Goal: Check status: Check status

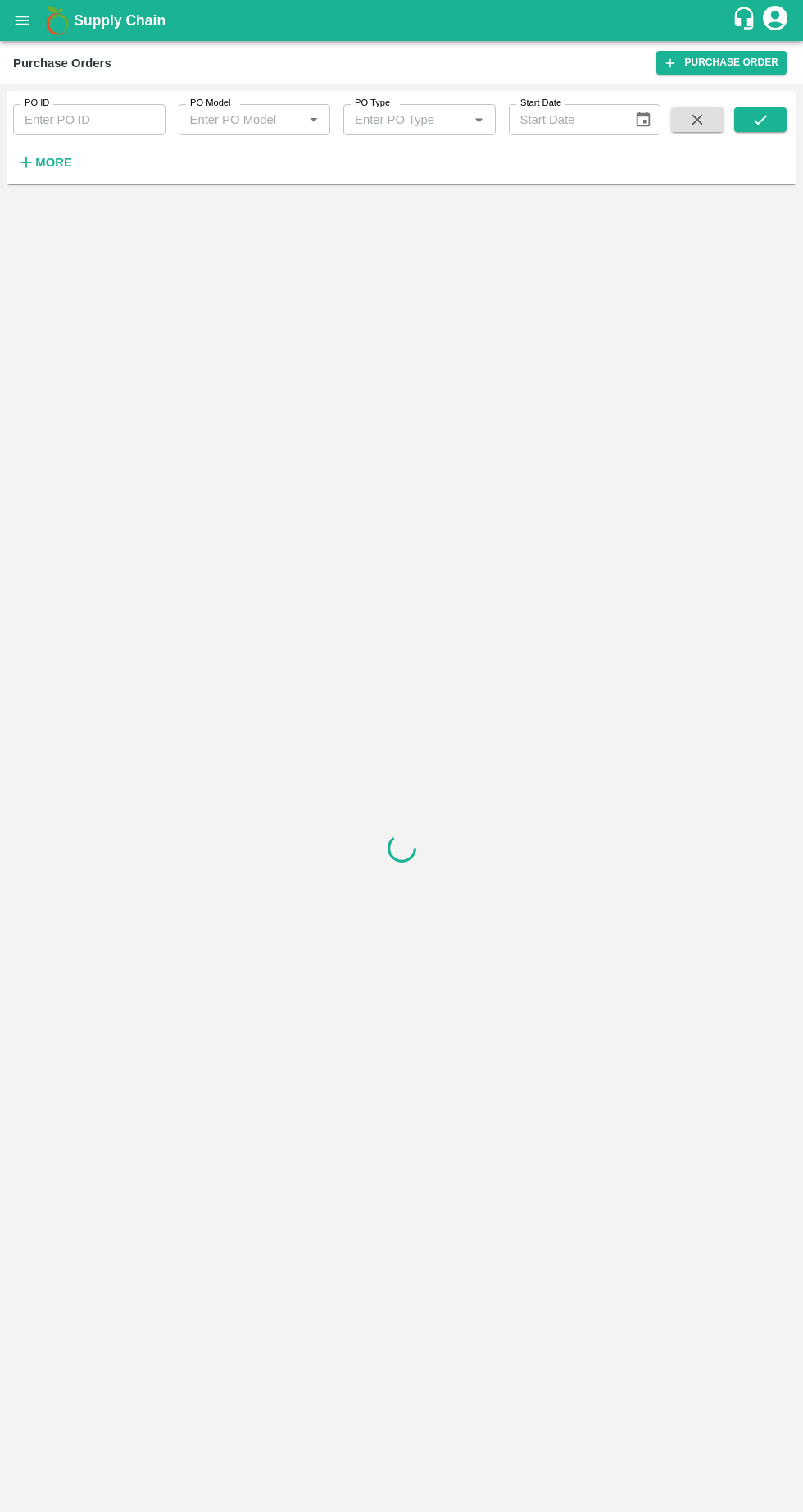
click at [44, 156] on strong "More" at bounding box center [53, 162] width 37 height 13
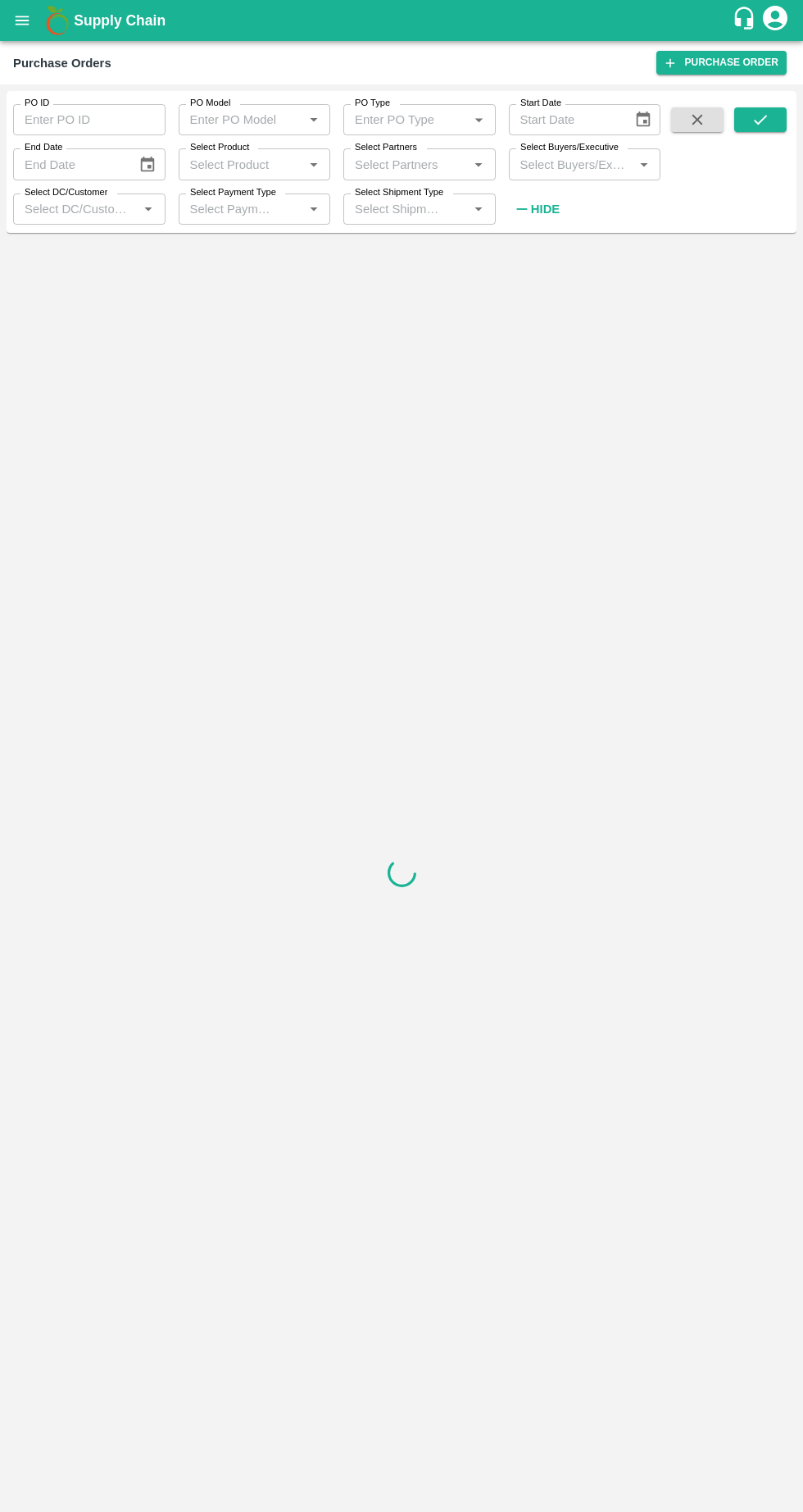
click at [408, 164] on input "Select Partners" at bounding box center [406, 164] width 116 height 21
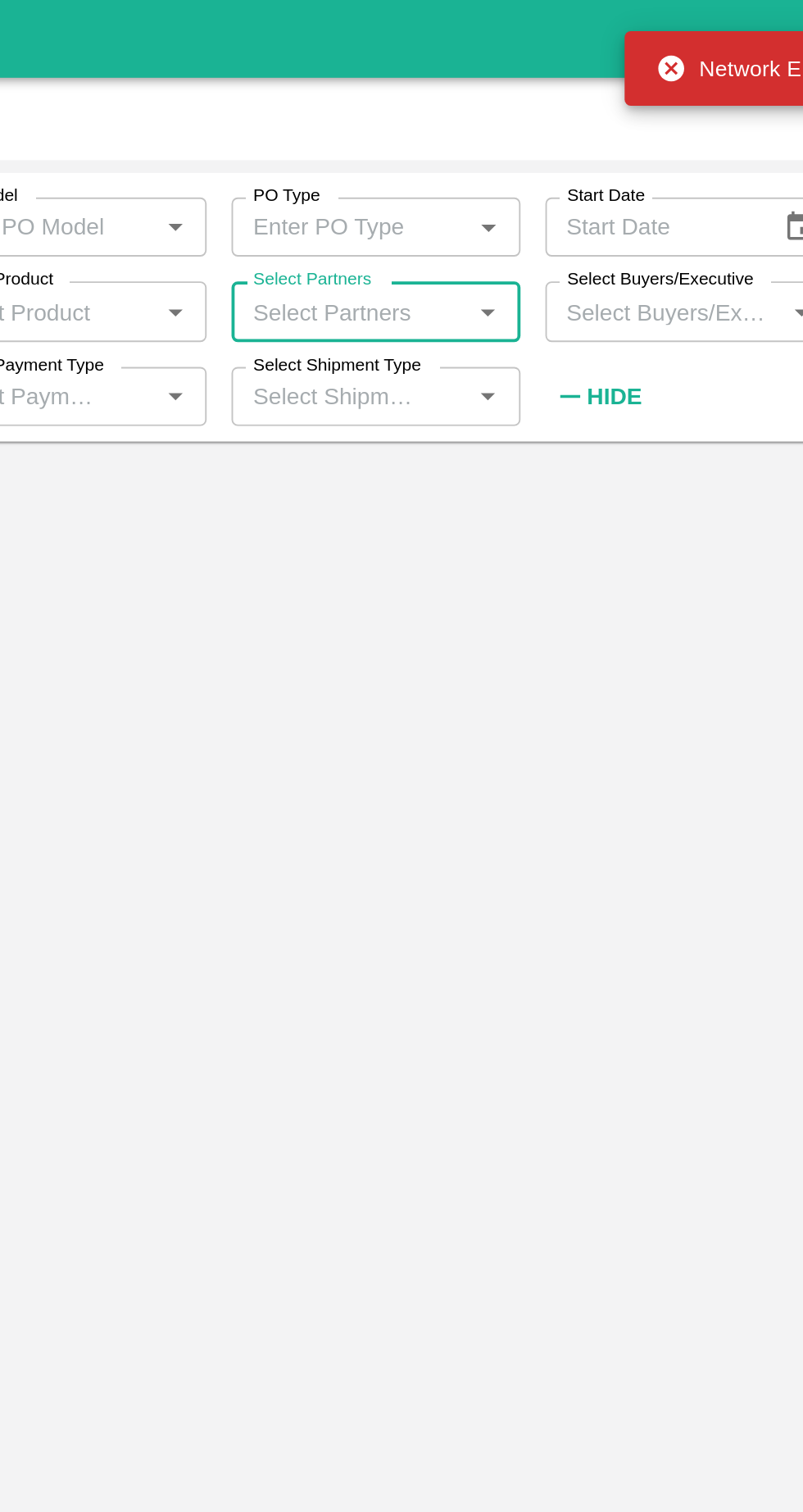
click at [389, 158] on input "Select Partners" at bounding box center [406, 164] width 116 height 21
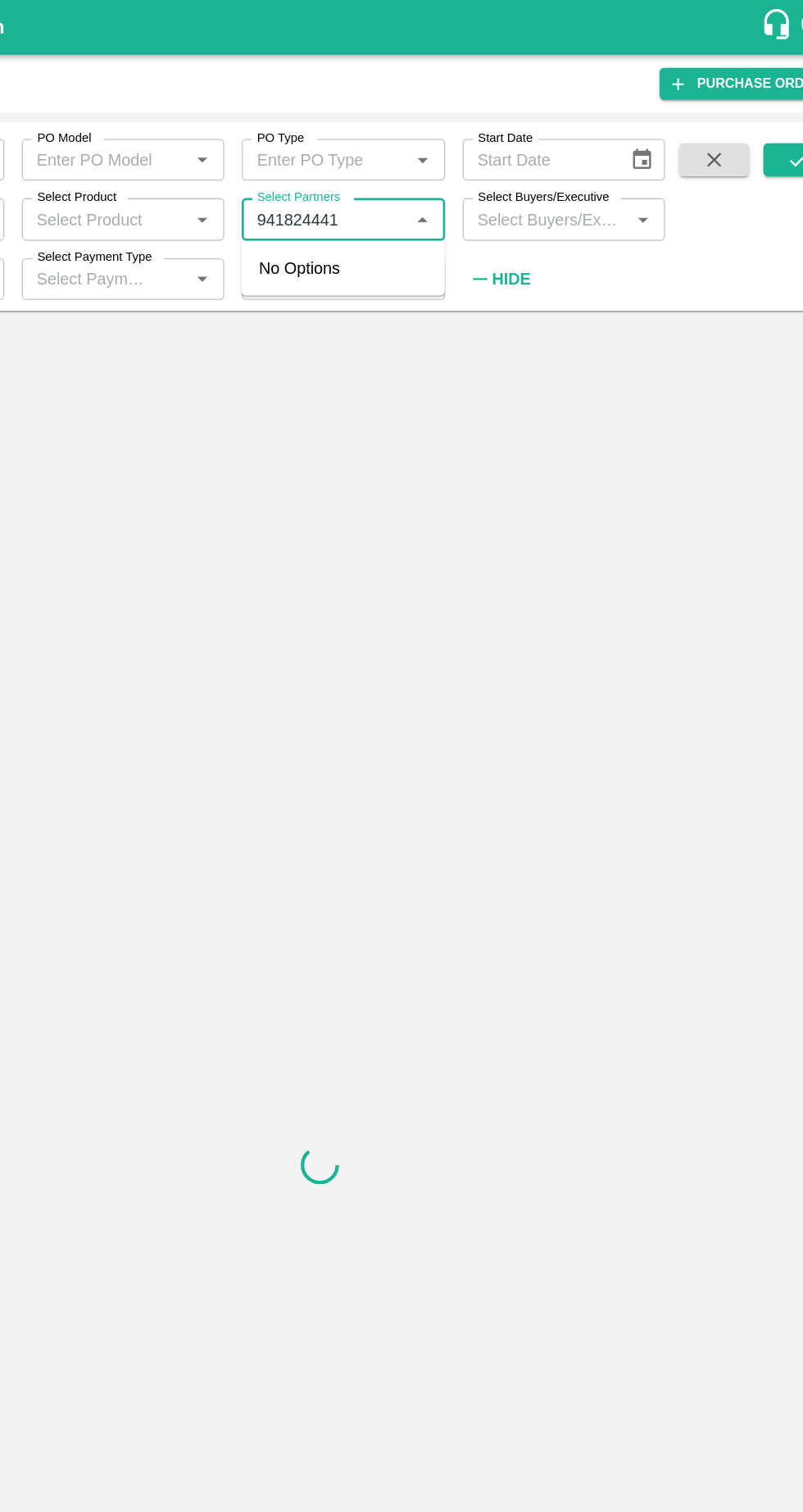
type input "9418244415"
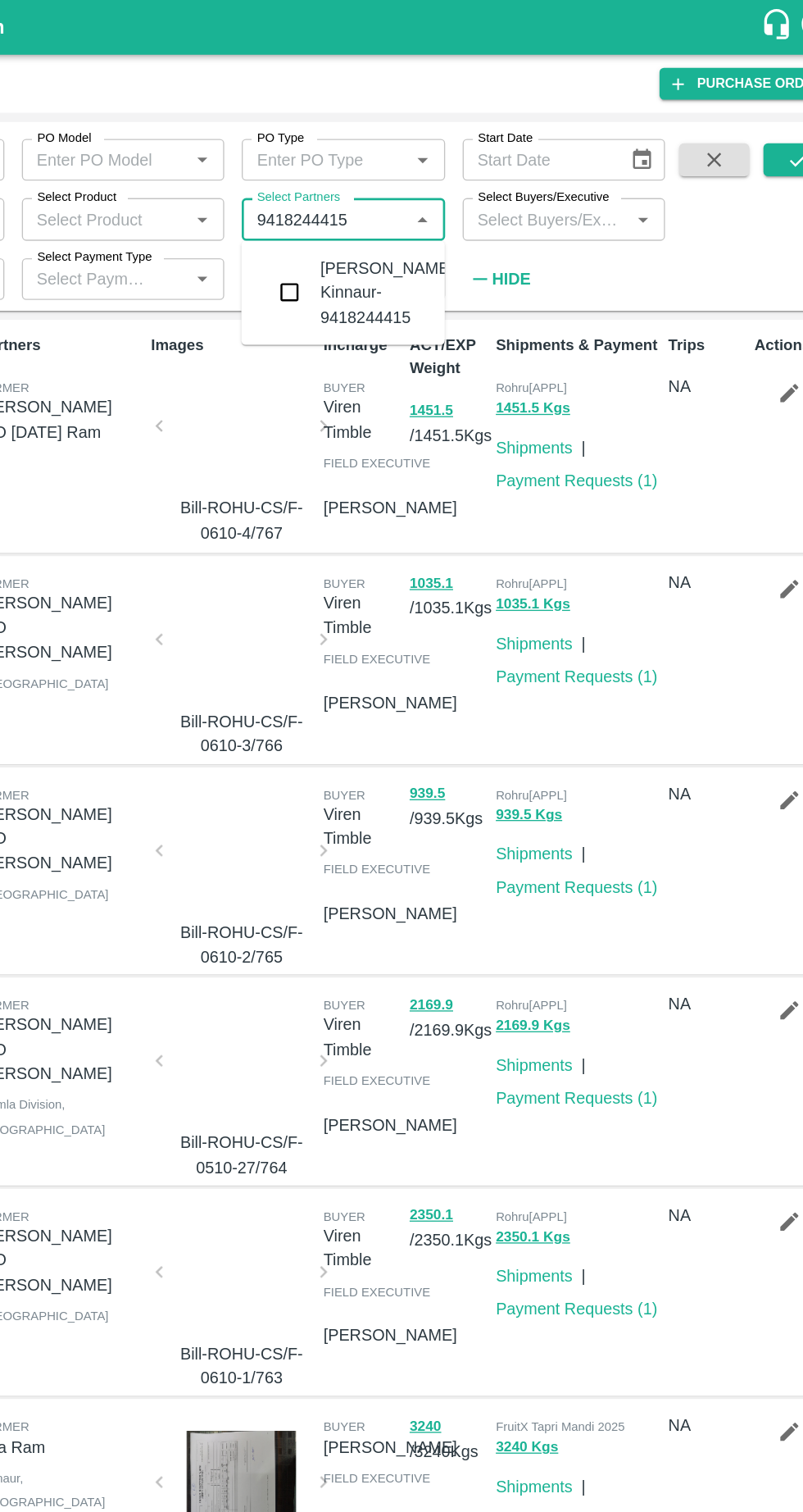
click at [390, 217] on input "checkbox" at bounding box center [380, 219] width 33 height 33
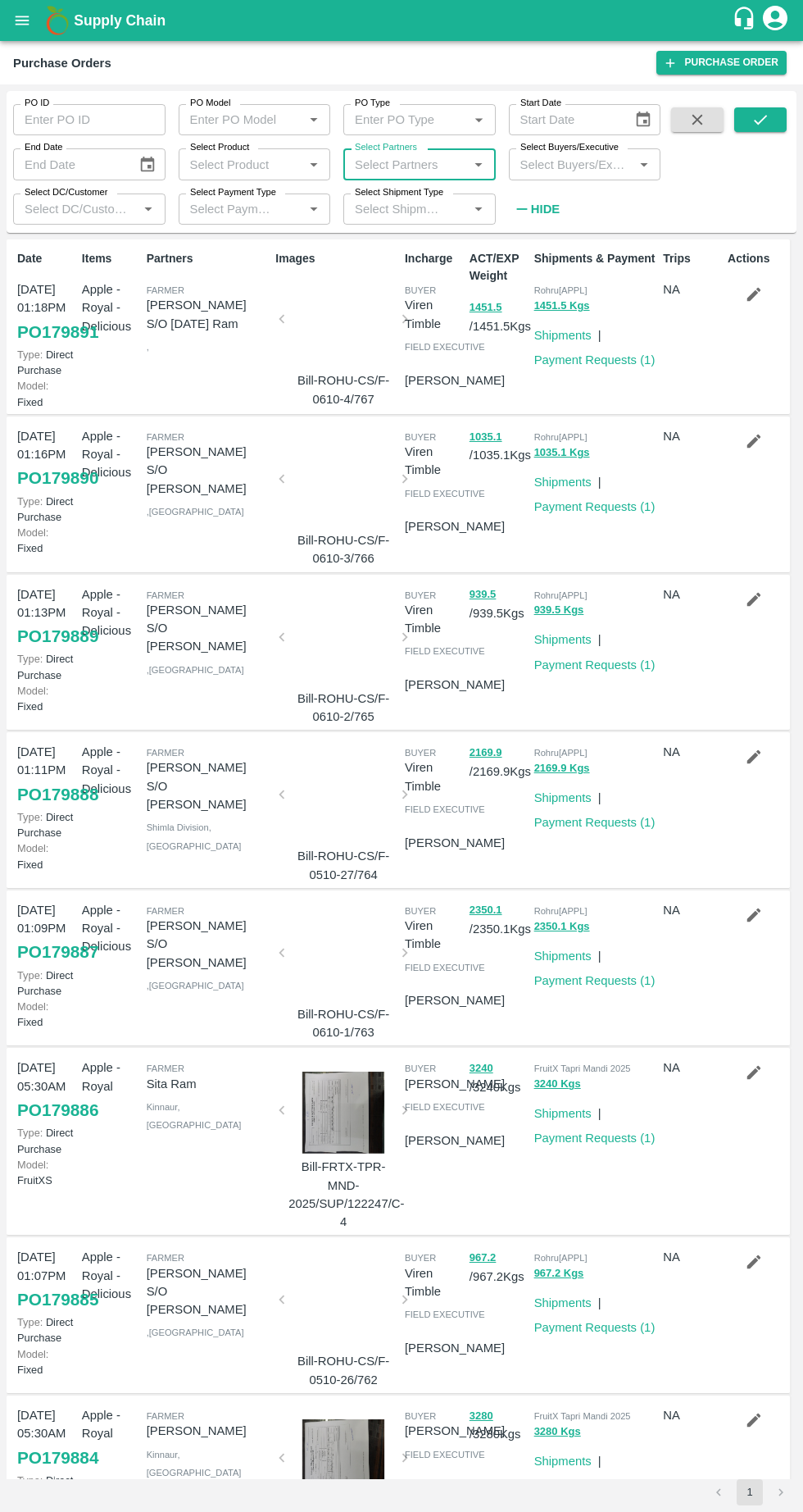
click at [761, 119] on icon "submit" at bounding box center [760, 119] width 18 height 18
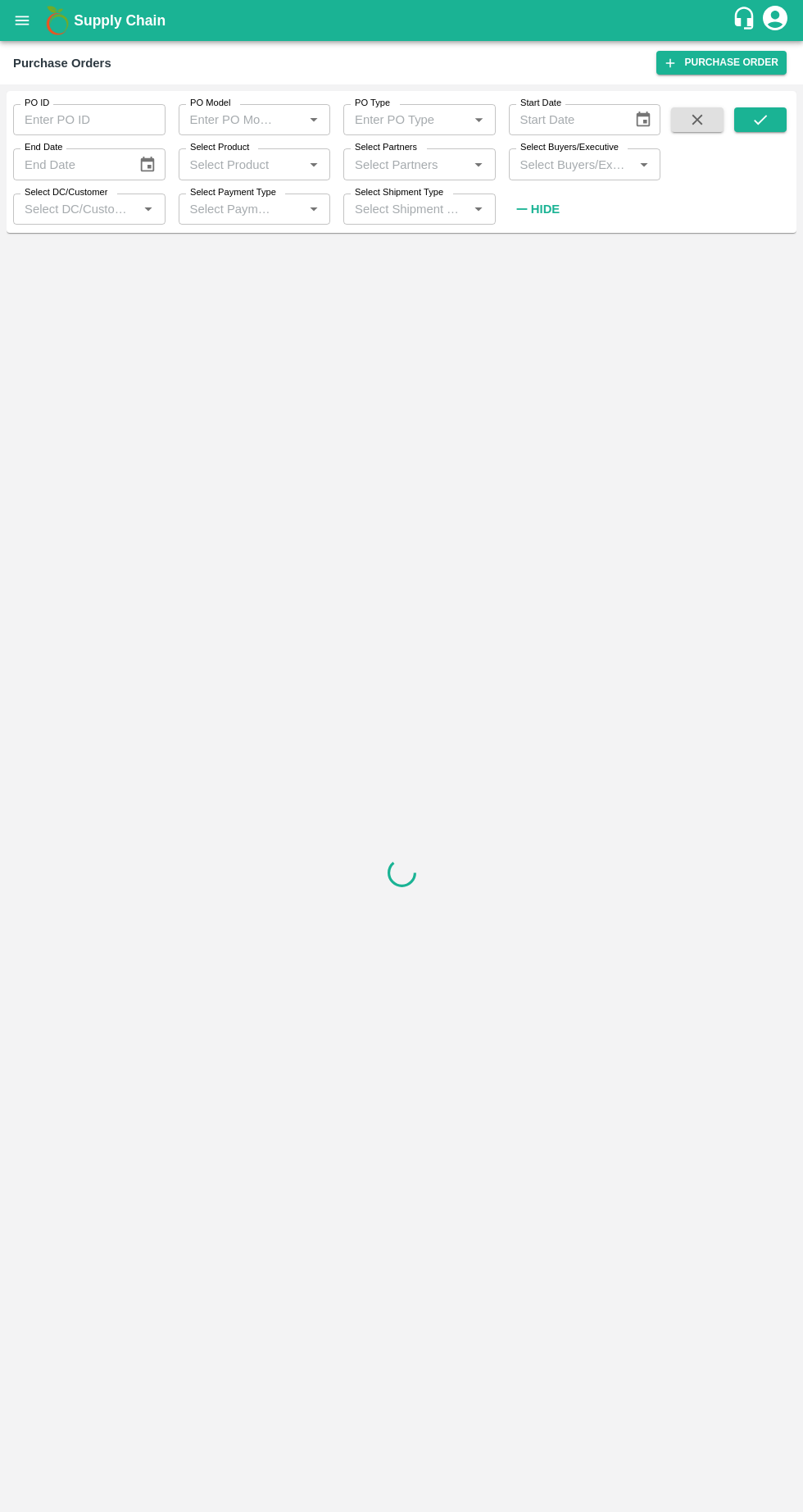
click at [395, 159] on input "Select Partners" at bounding box center [406, 164] width 116 height 21
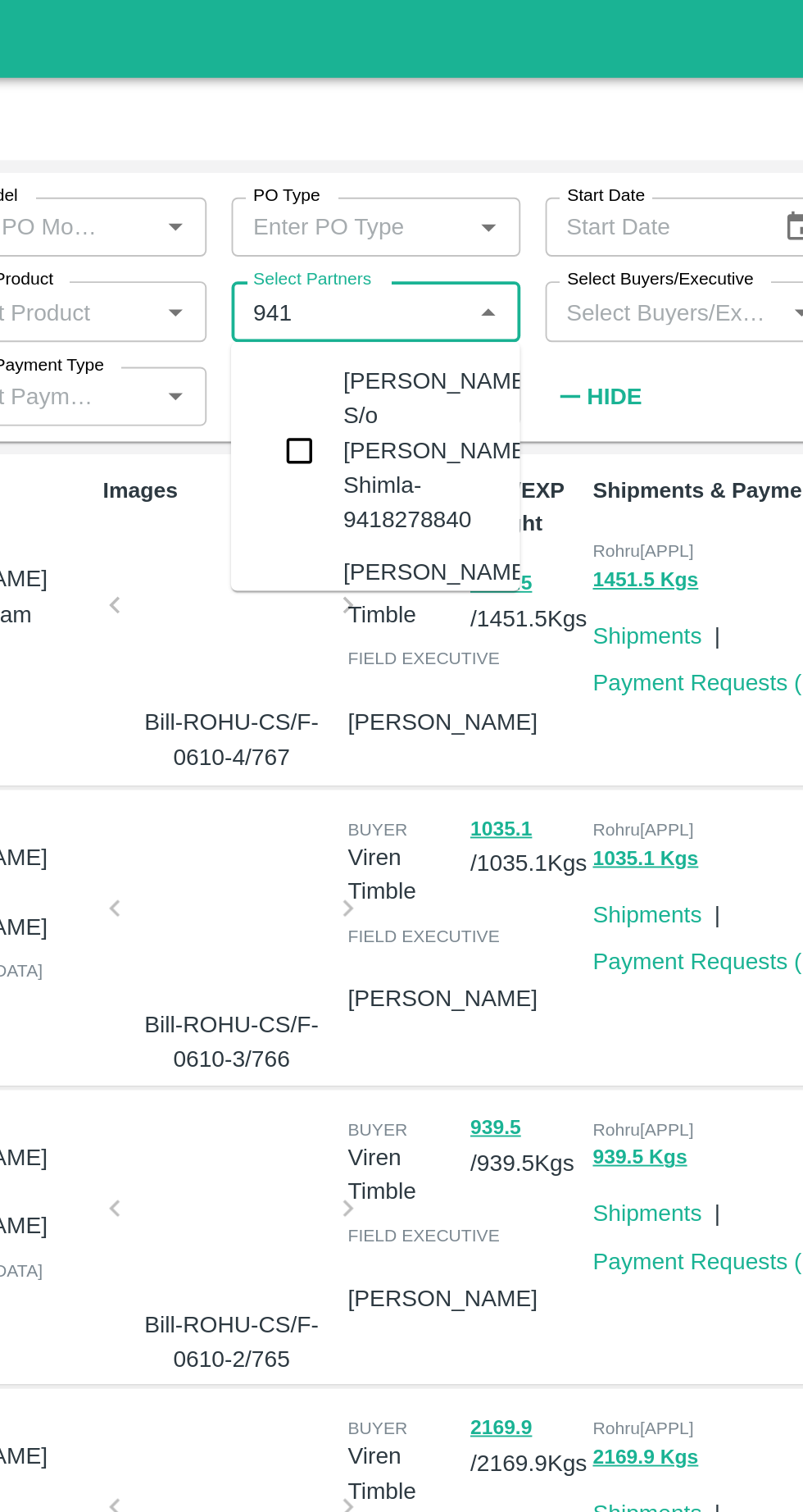
type input "941"
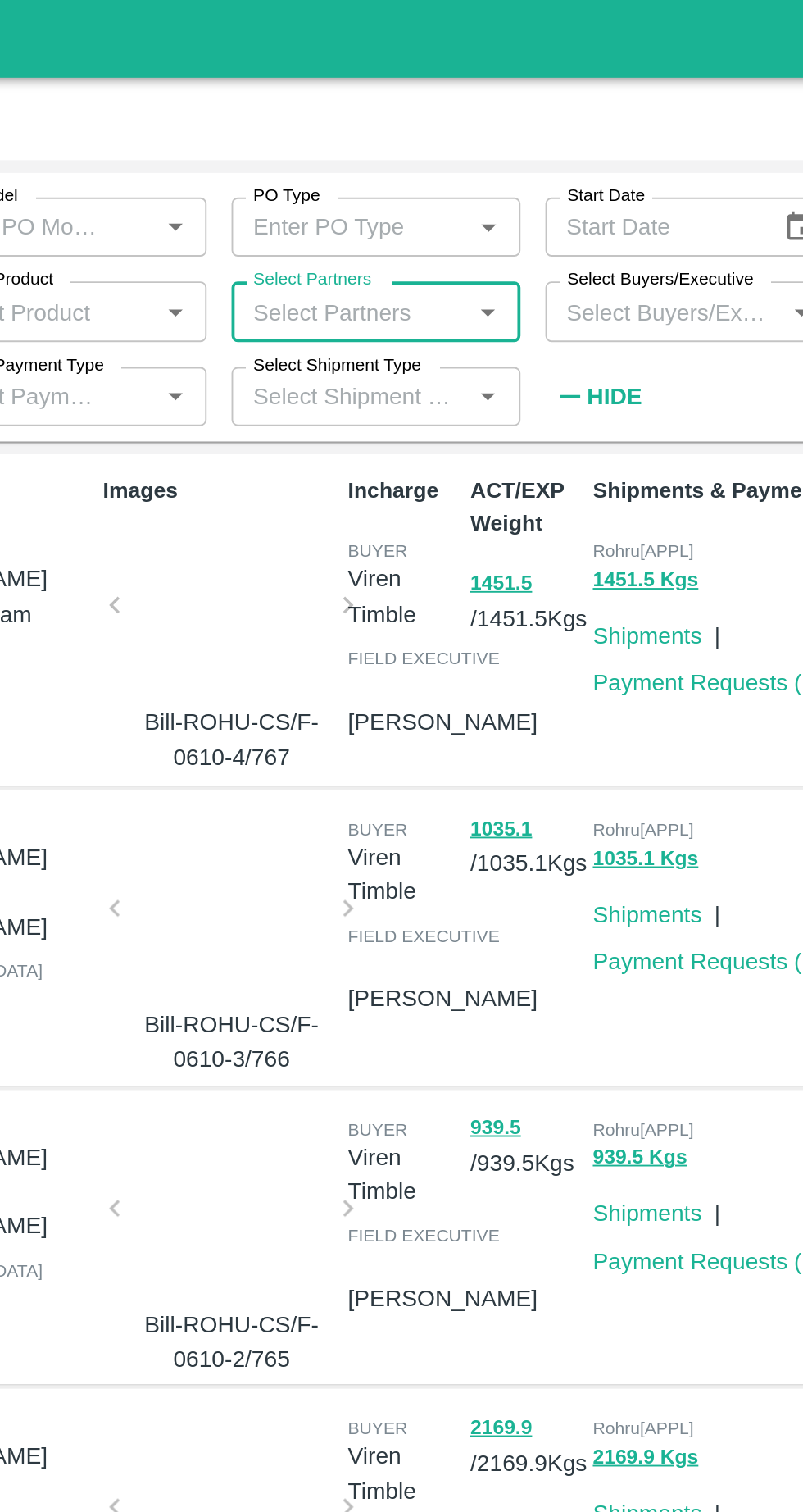
click at [377, 164] on input "Select Partners" at bounding box center [406, 164] width 116 height 21
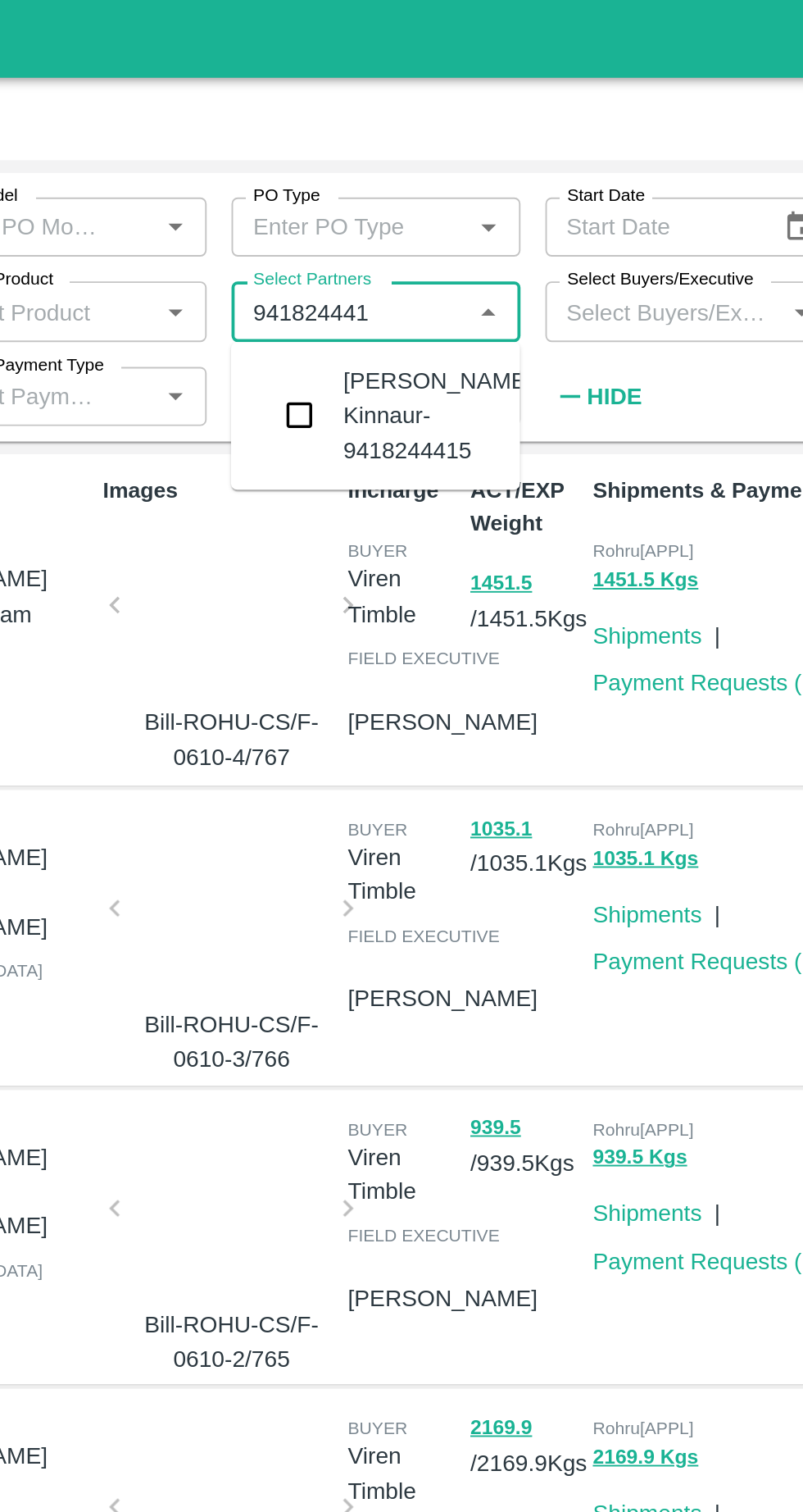
type input "9418244415"
click at [388, 223] on input "checkbox" at bounding box center [380, 219] width 33 height 33
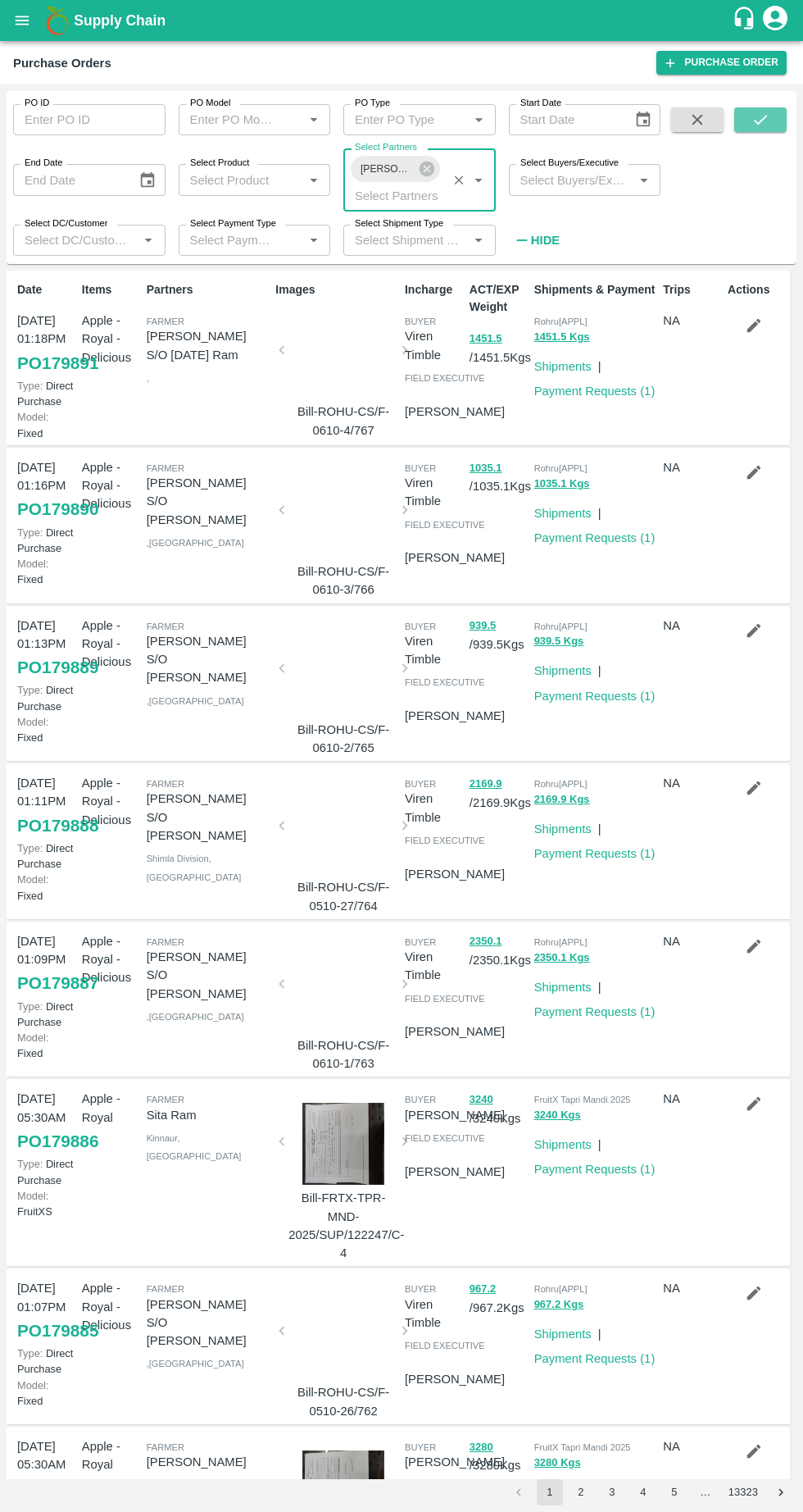
click at [760, 120] on icon "submit" at bounding box center [760, 119] width 18 height 18
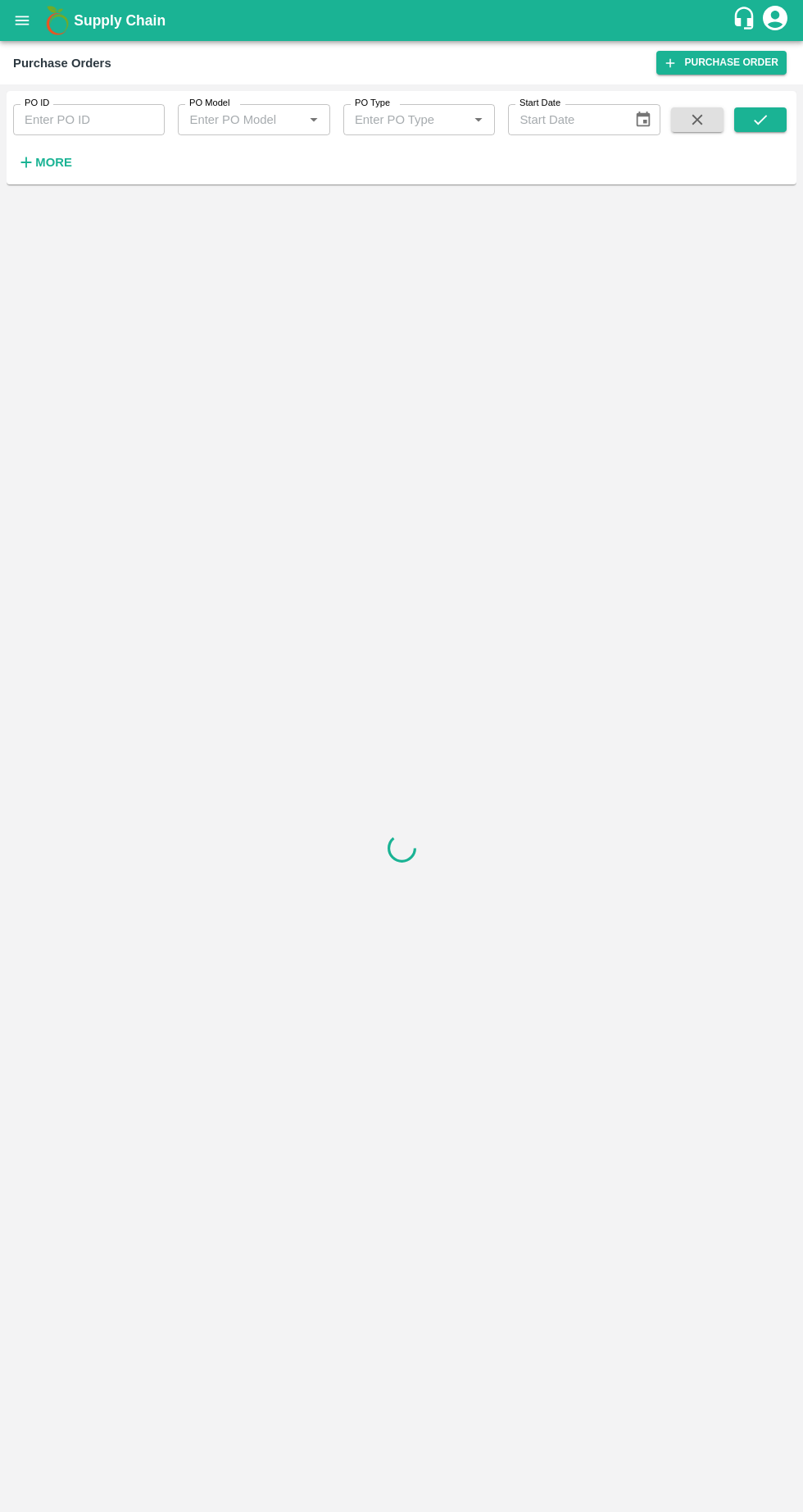
click at [27, 21] on icon "open drawer" at bounding box center [23, 20] width 14 height 9
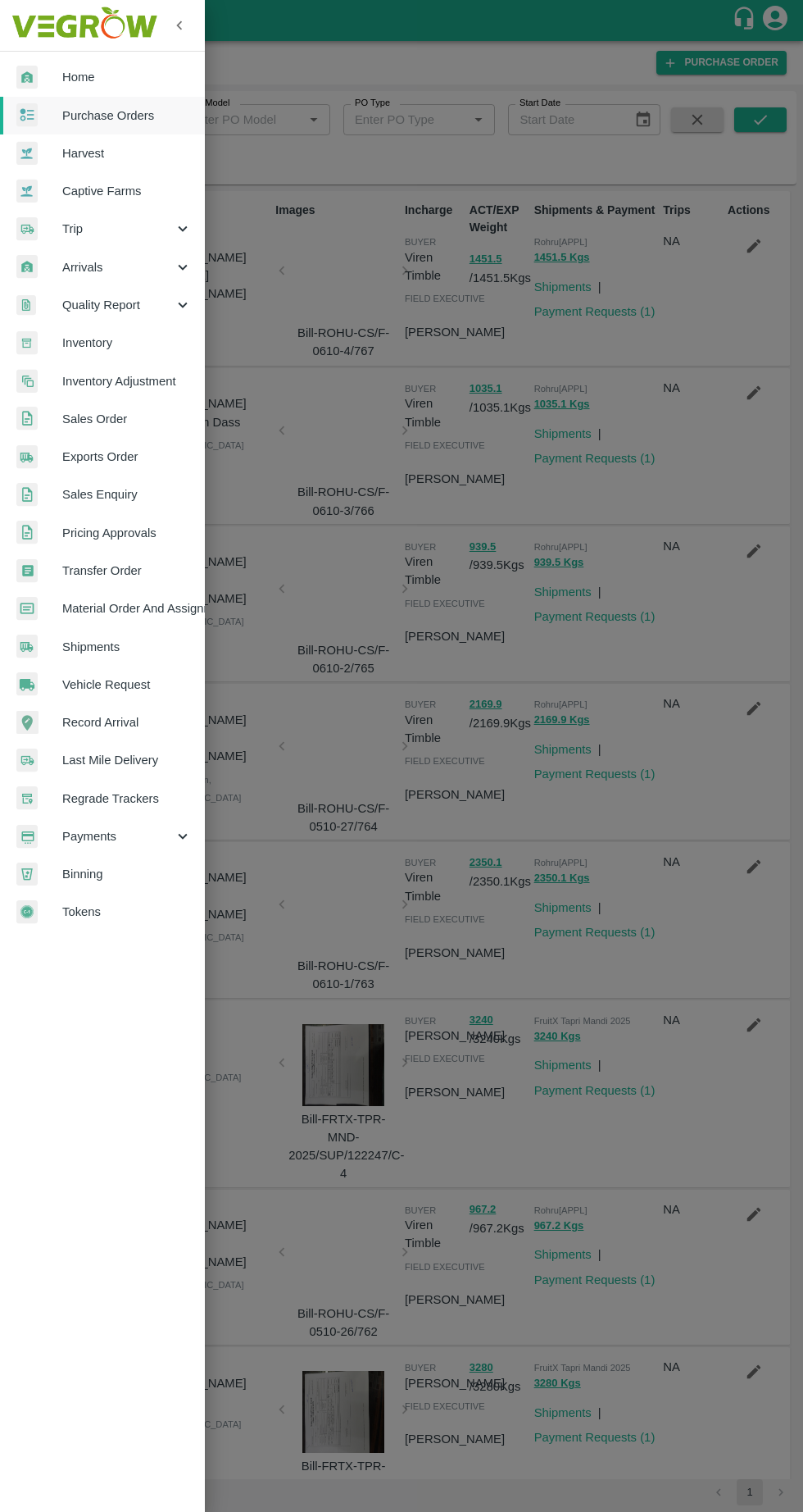
click at [479, 381] on div at bounding box center [402, 756] width 803 height 1512
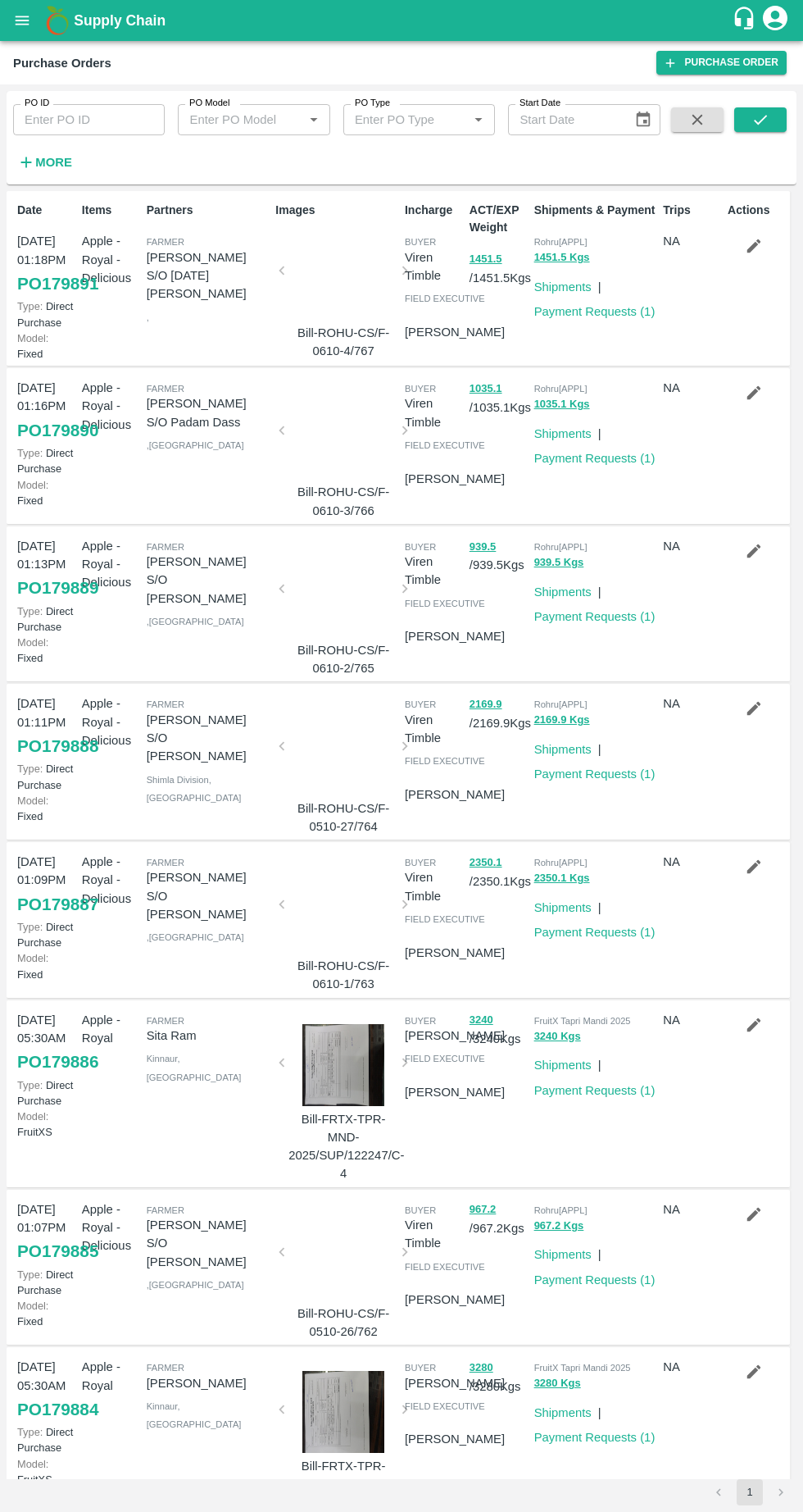
click at [22, 21] on icon "open drawer" at bounding box center [23, 20] width 14 height 9
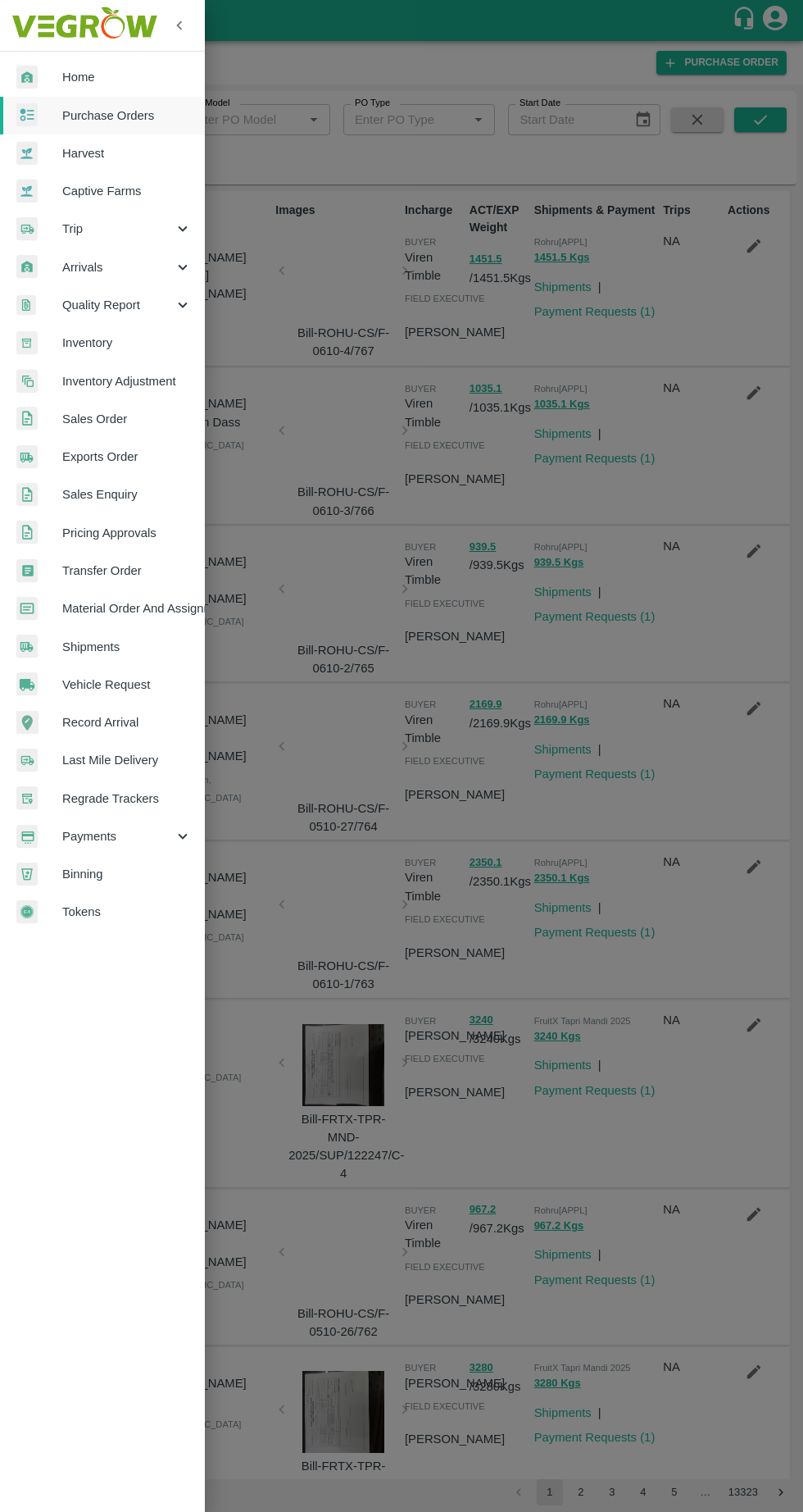
click at [639, 331] on div at bounding box center [402, 756] width 803 height 1512
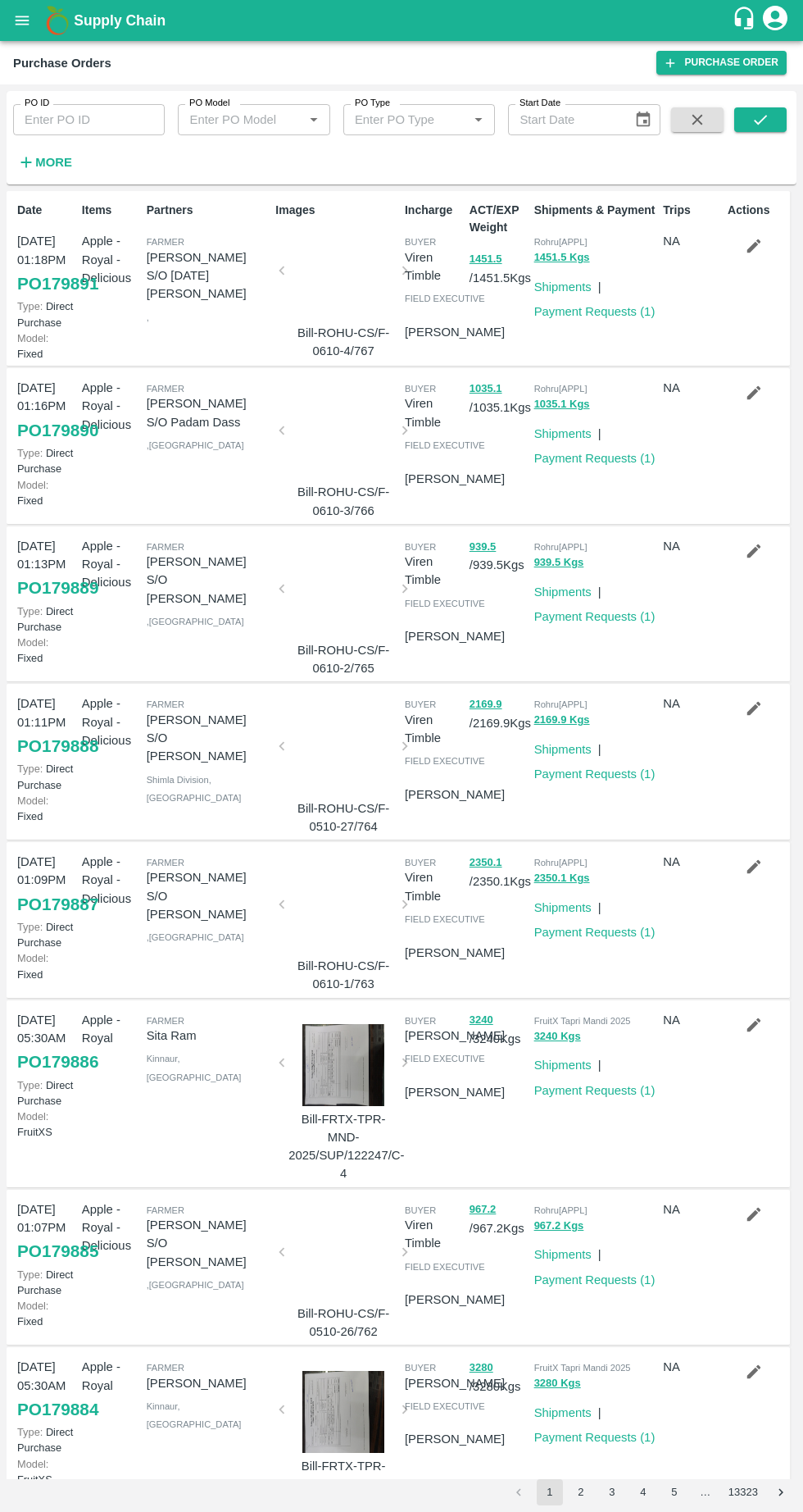
click at [58, 157] on strong "More" at bounding box center [53, 162] width 37 height 13
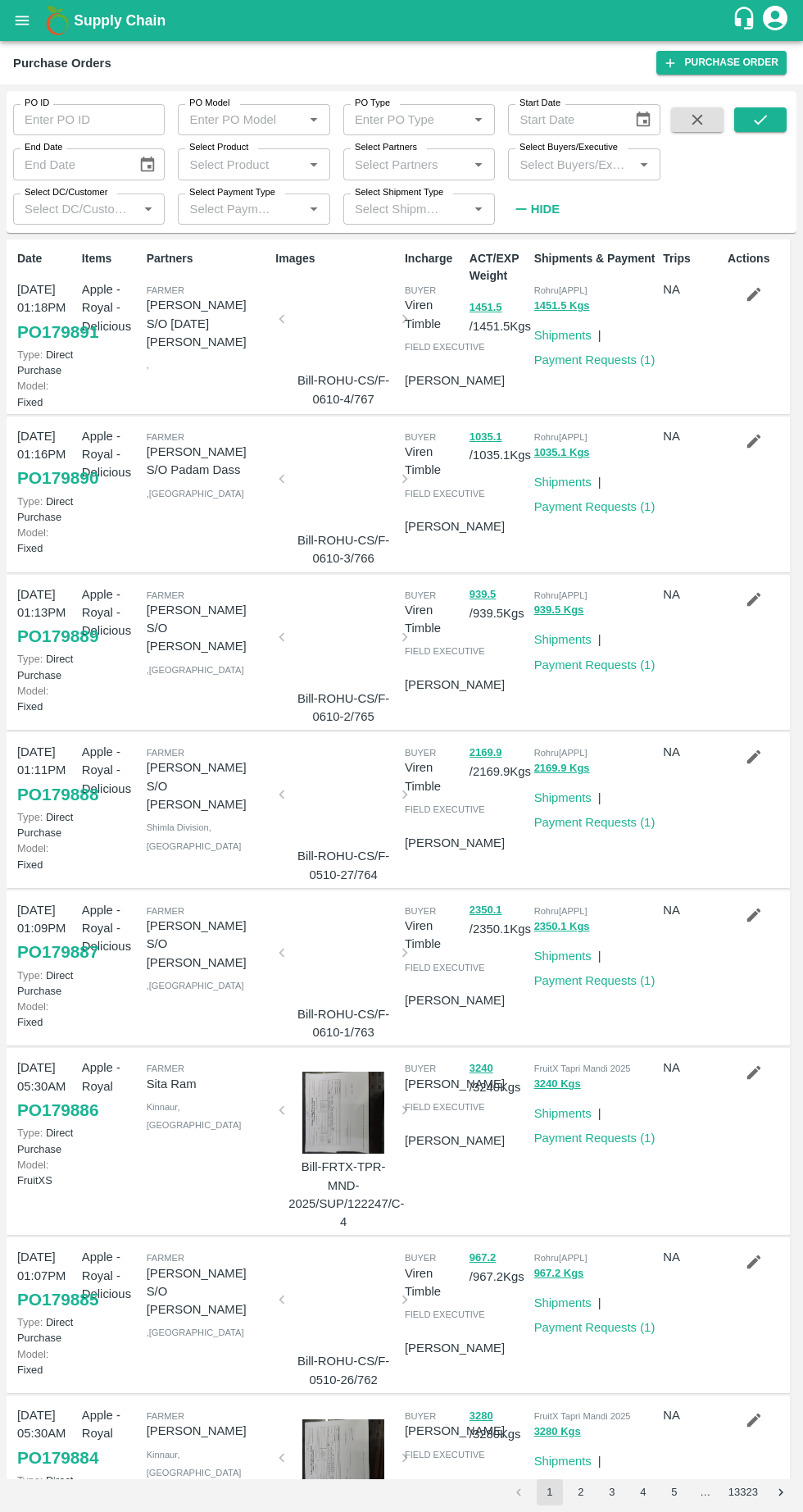
click at [432, 163] on input "Select Partners" at bounding box center [406, 164] width 115 height 21
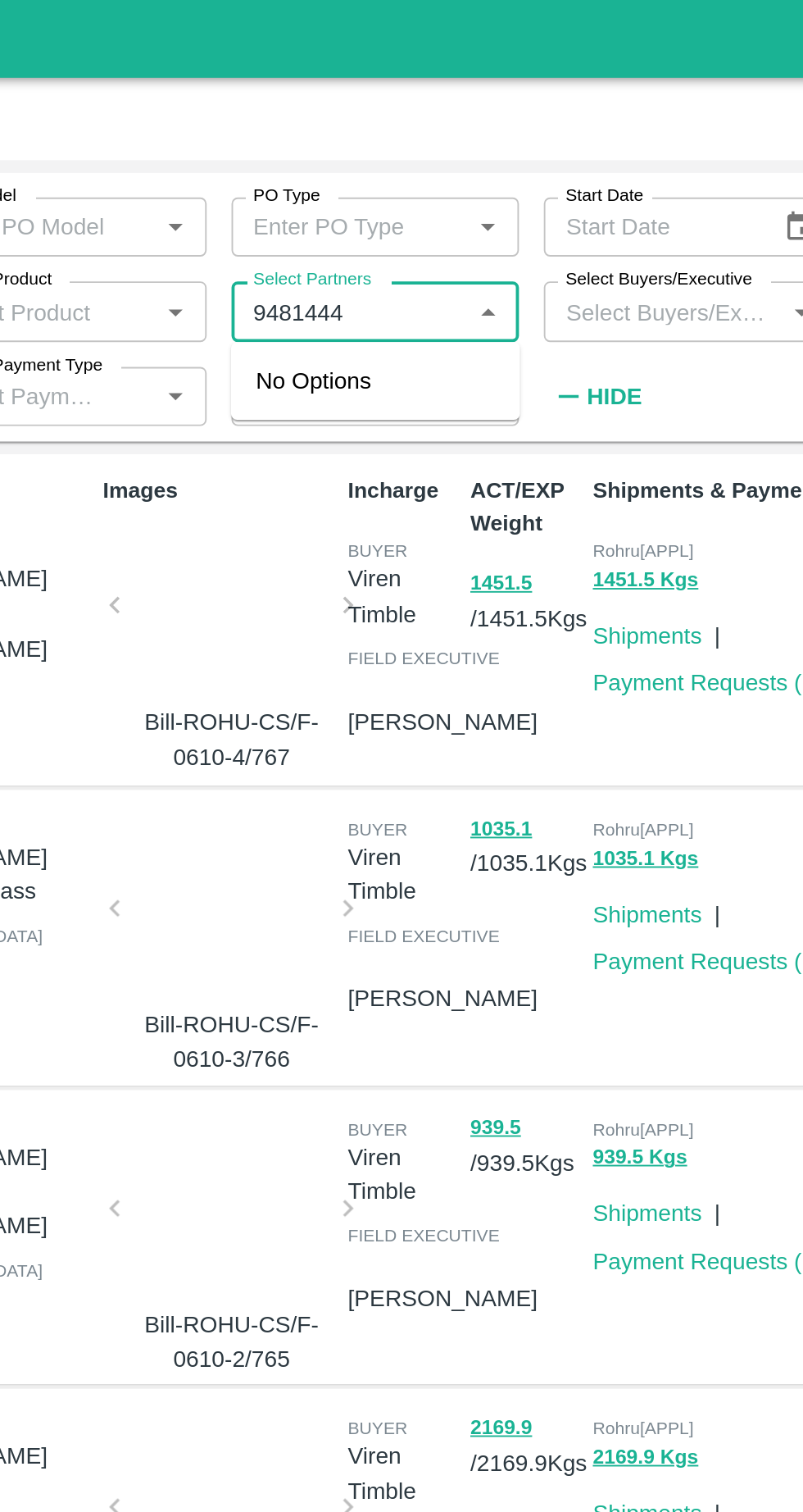
type input "9481444"
click at [371, 168] on input "Select Partners" at bounding box center [406, 164] width 115 height 21
type input "9418244415"
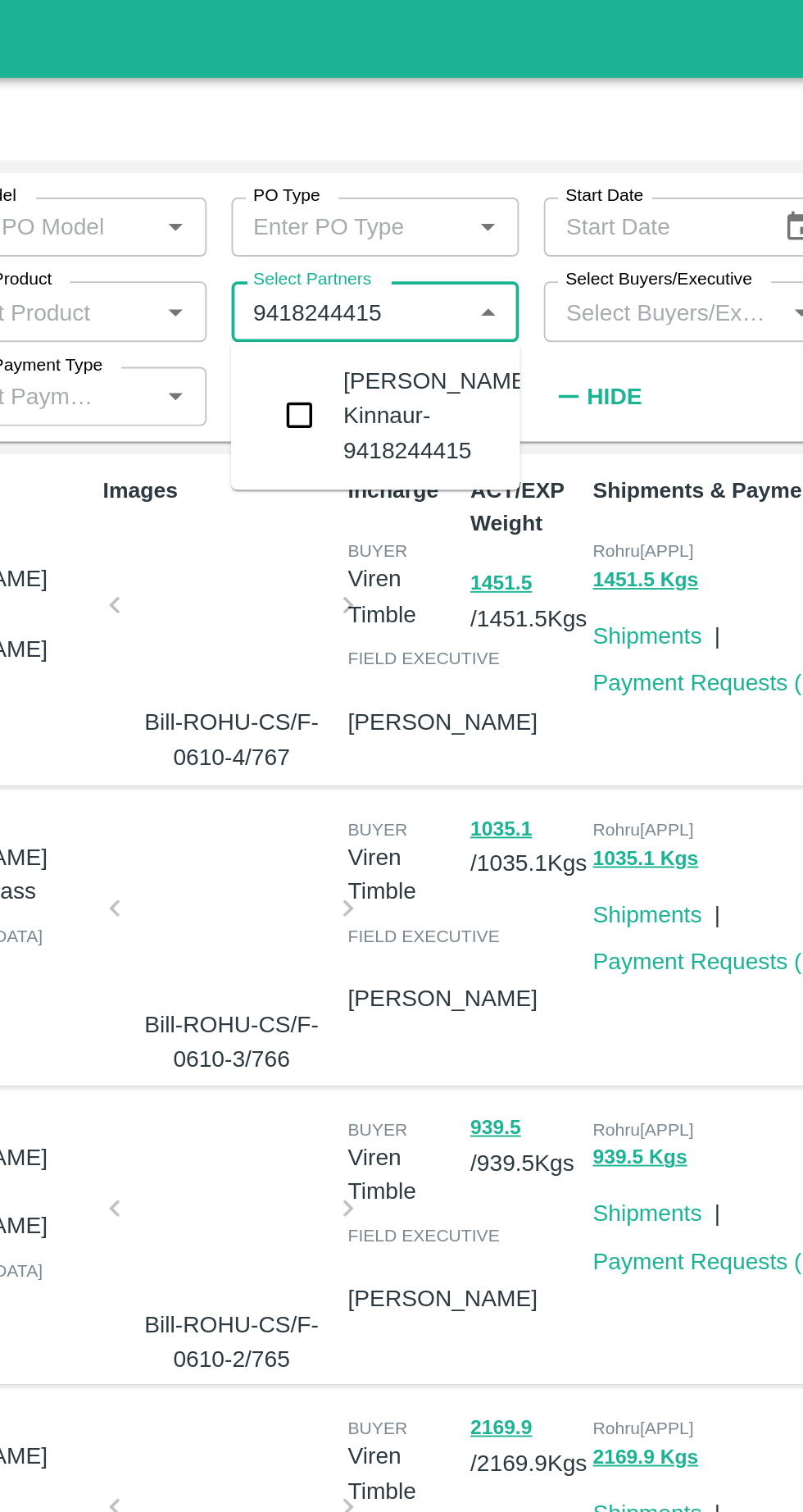
click at [392, 234] on input "checkbox" at bounding box center [380, 219] width 33 height 33
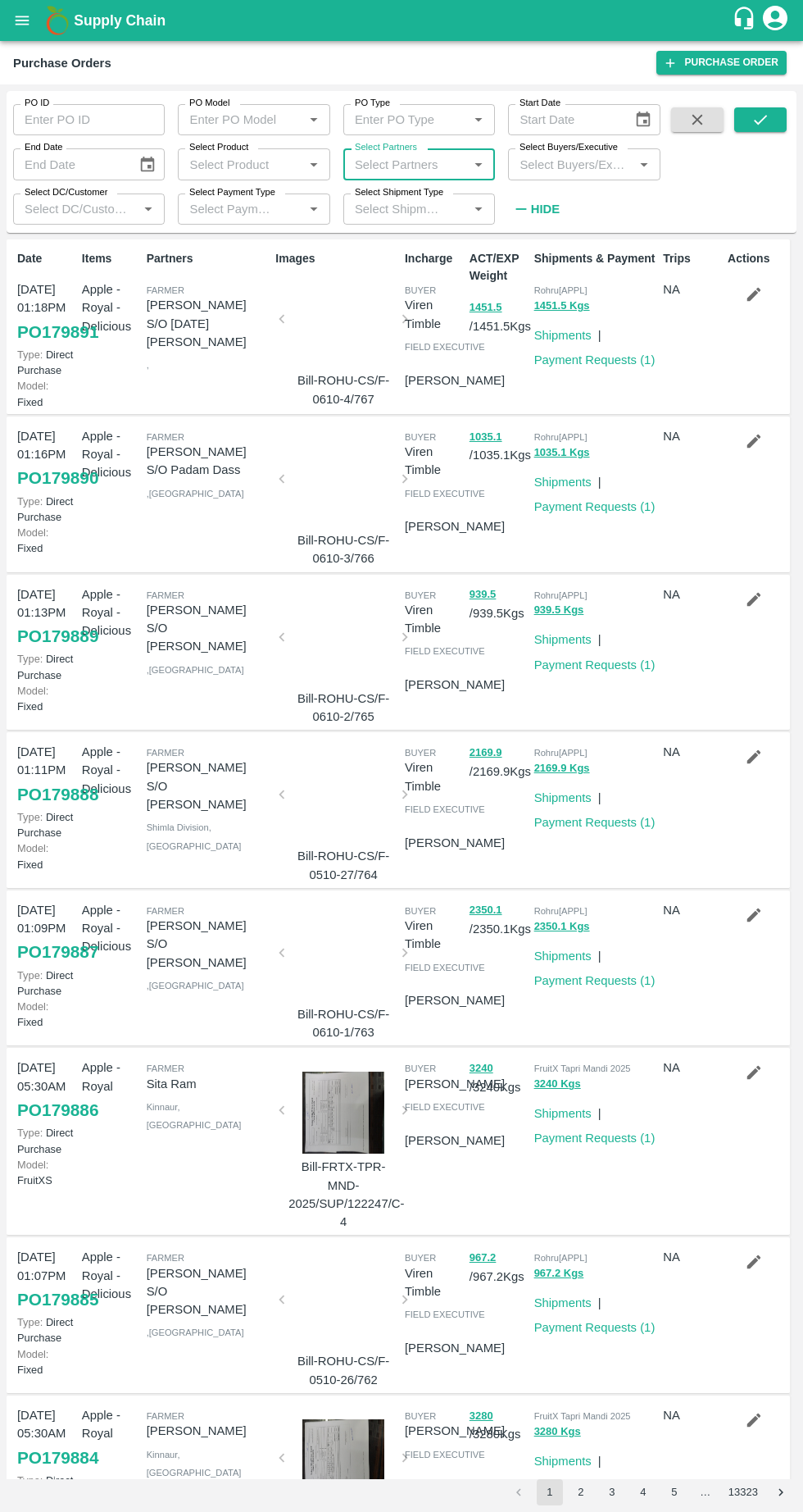
click at [27, 25] on icon "open drawer" at bounding box center [22, 20] width 18 height 18
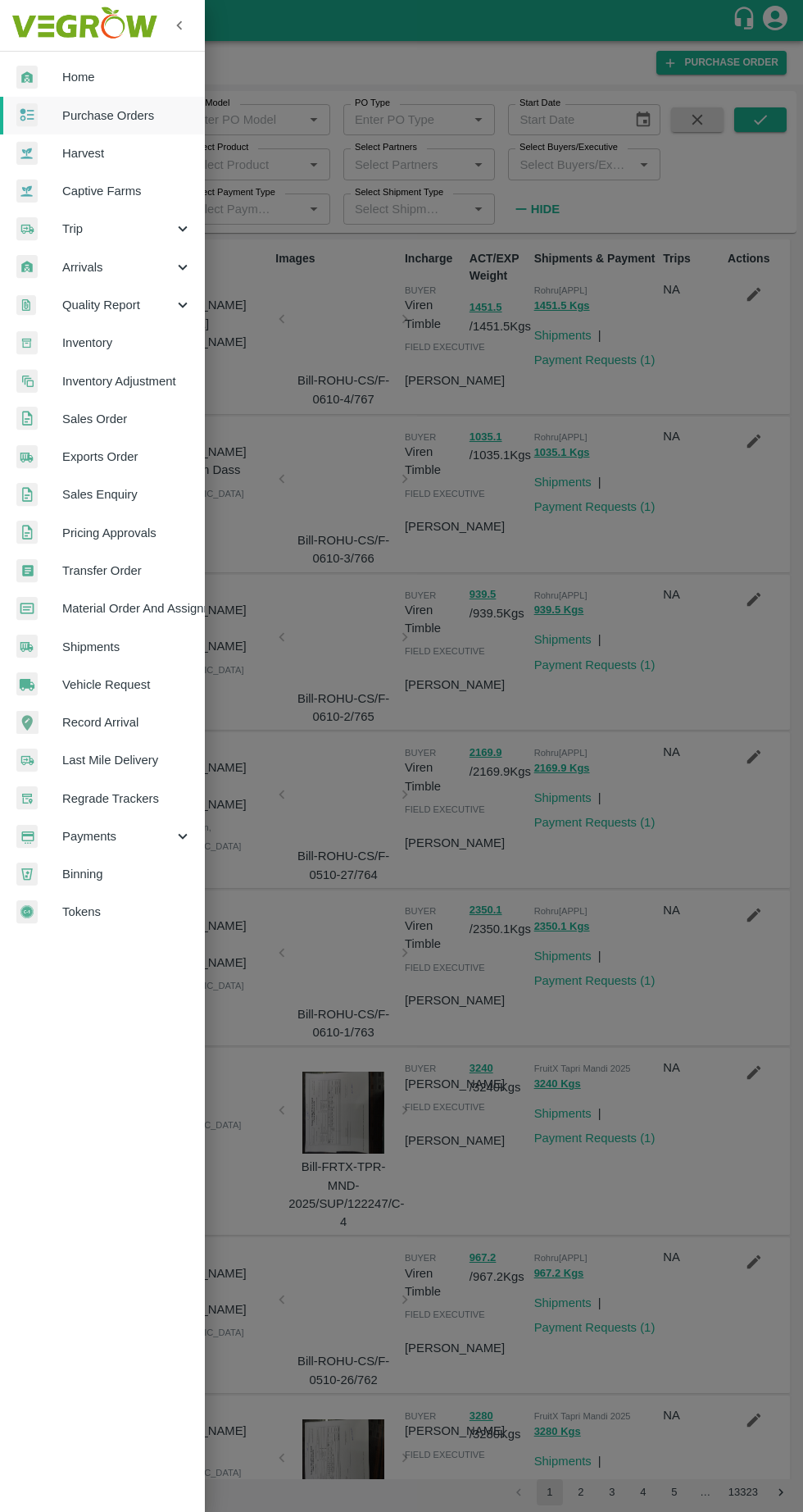
click at [664, 388] on div at bounding box center [402, 756] width 803 height 1512
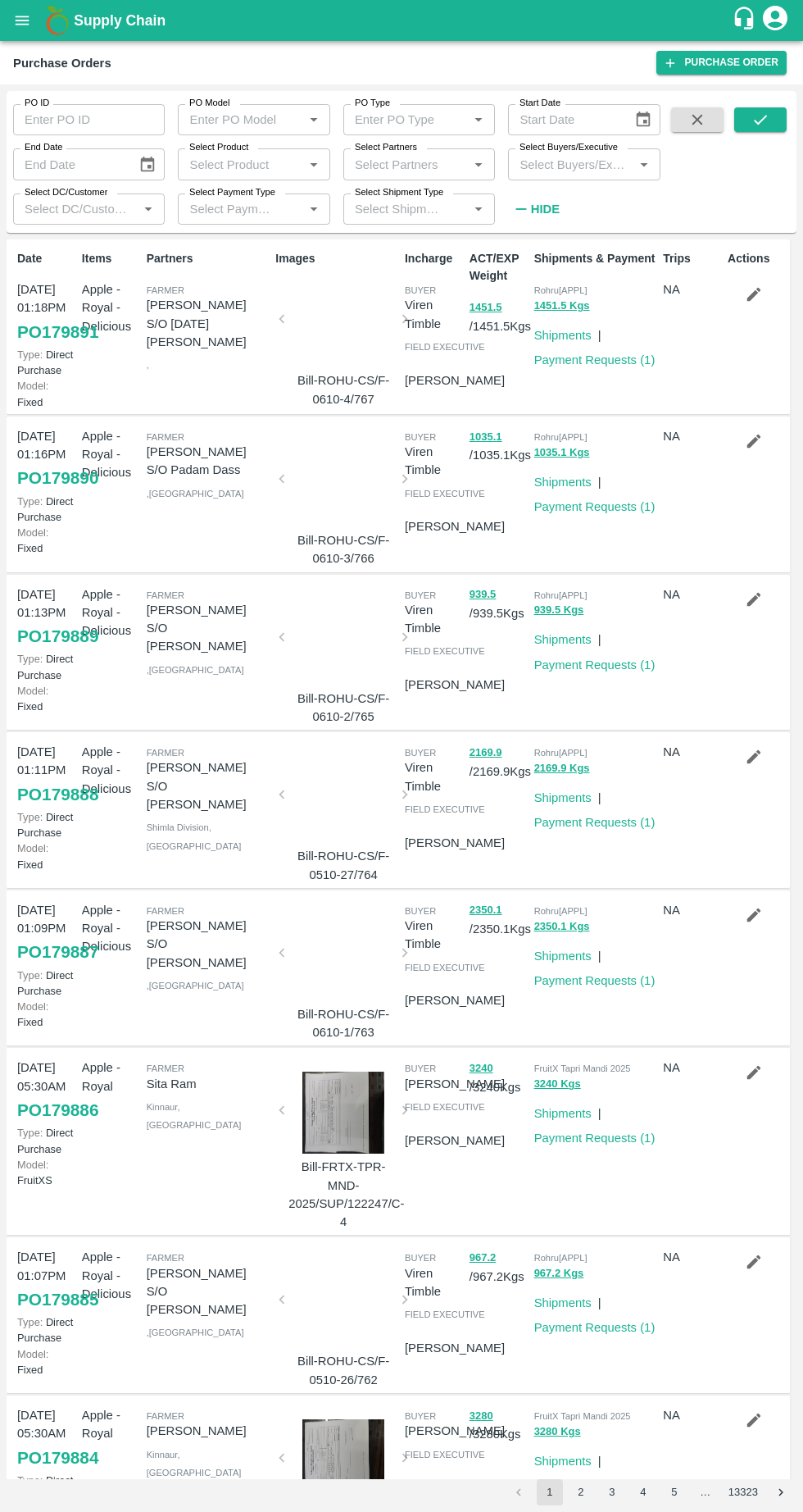
click at [27, 21] on icon "open drawer" at bounding box center [22, 20] width 18 height 18
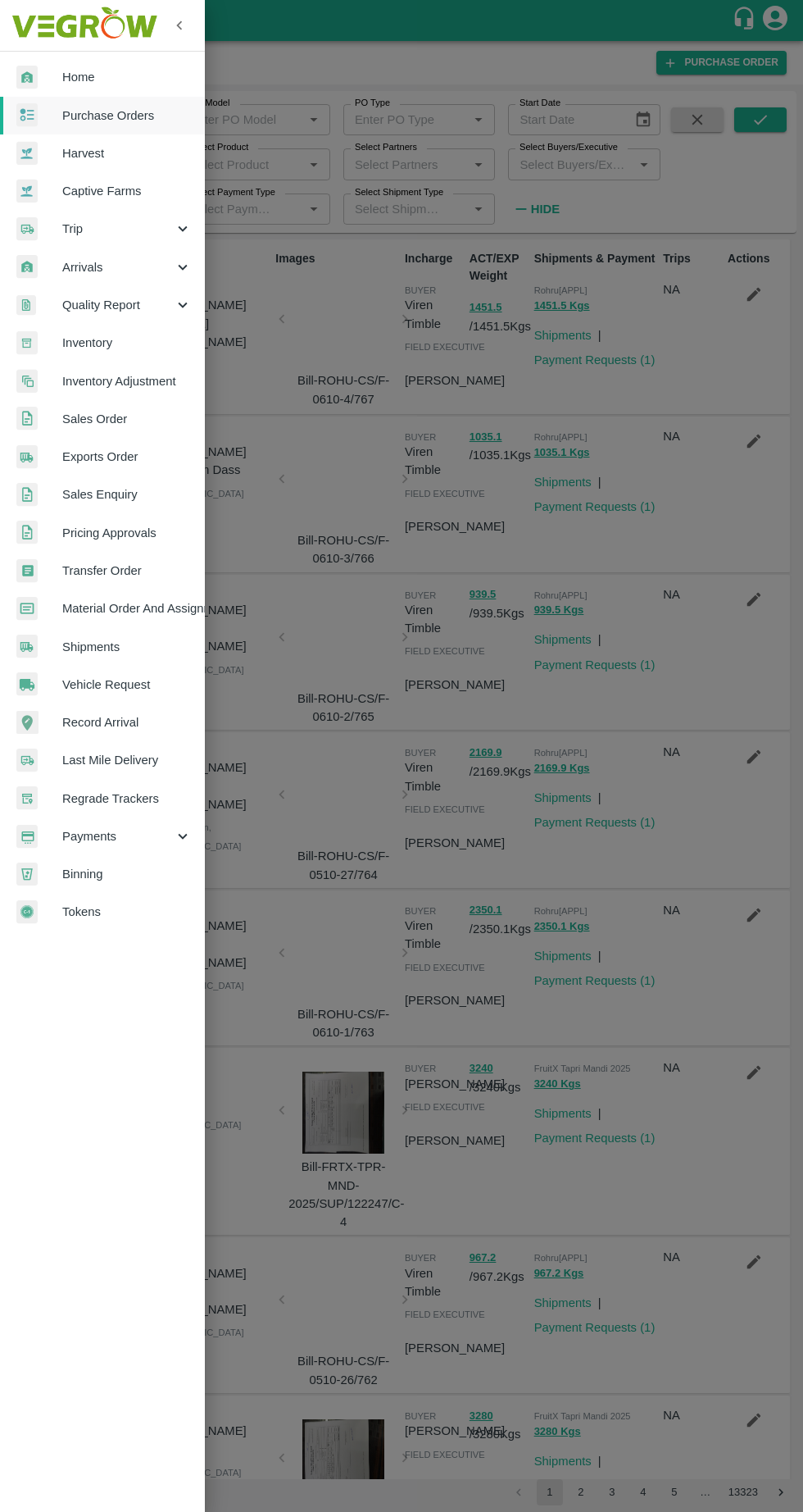
click at [628, 449] on div at bounding box center [402, 756] width 803 height 1512
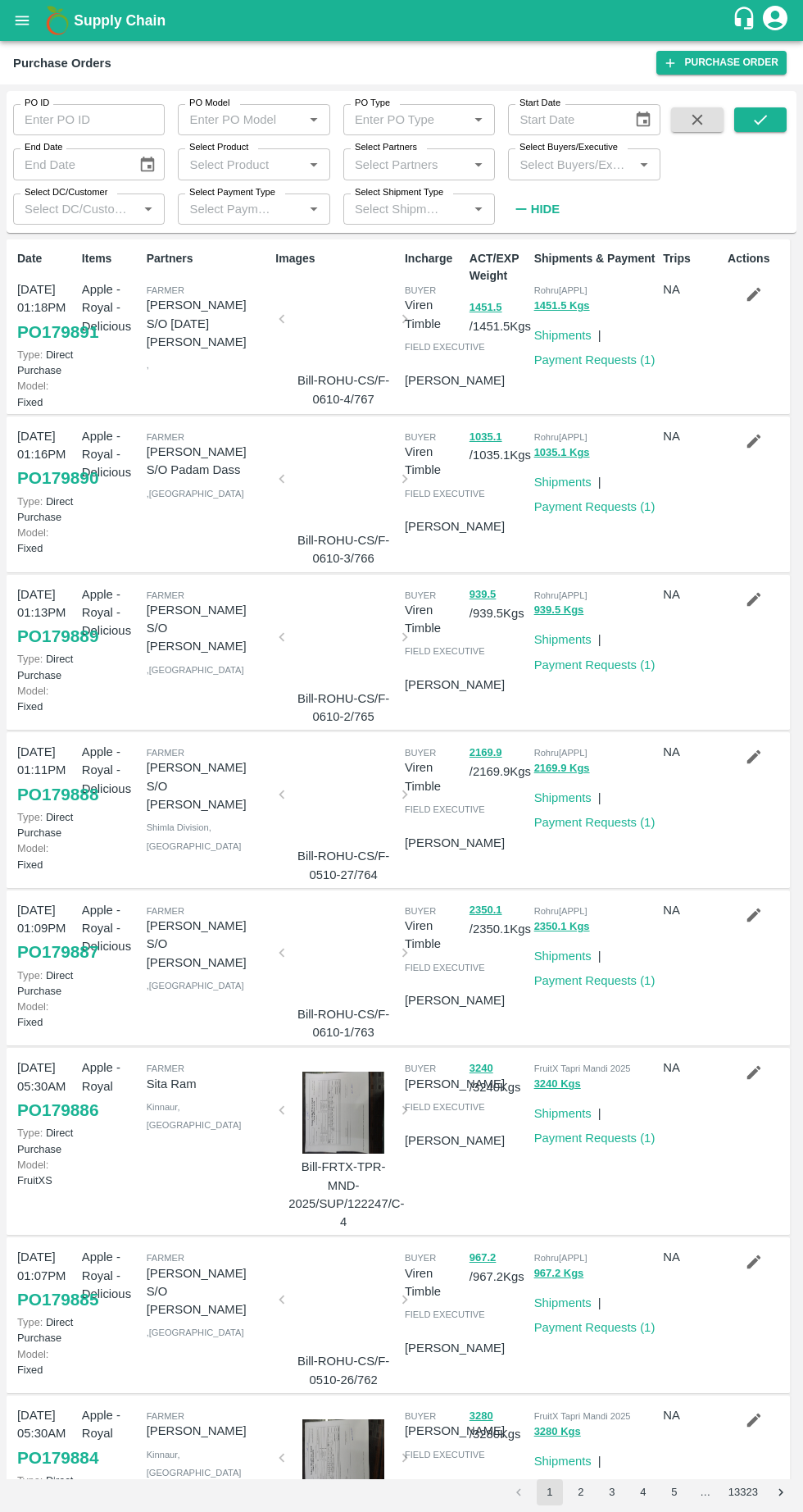
click at [422, 192] on label "Select Shipment Type" at bounding box center [400, 192] width 89 height 13
click at [422, 199] on input "Select Shipment Type" at bounding box center [395, 209] width 93 height 21
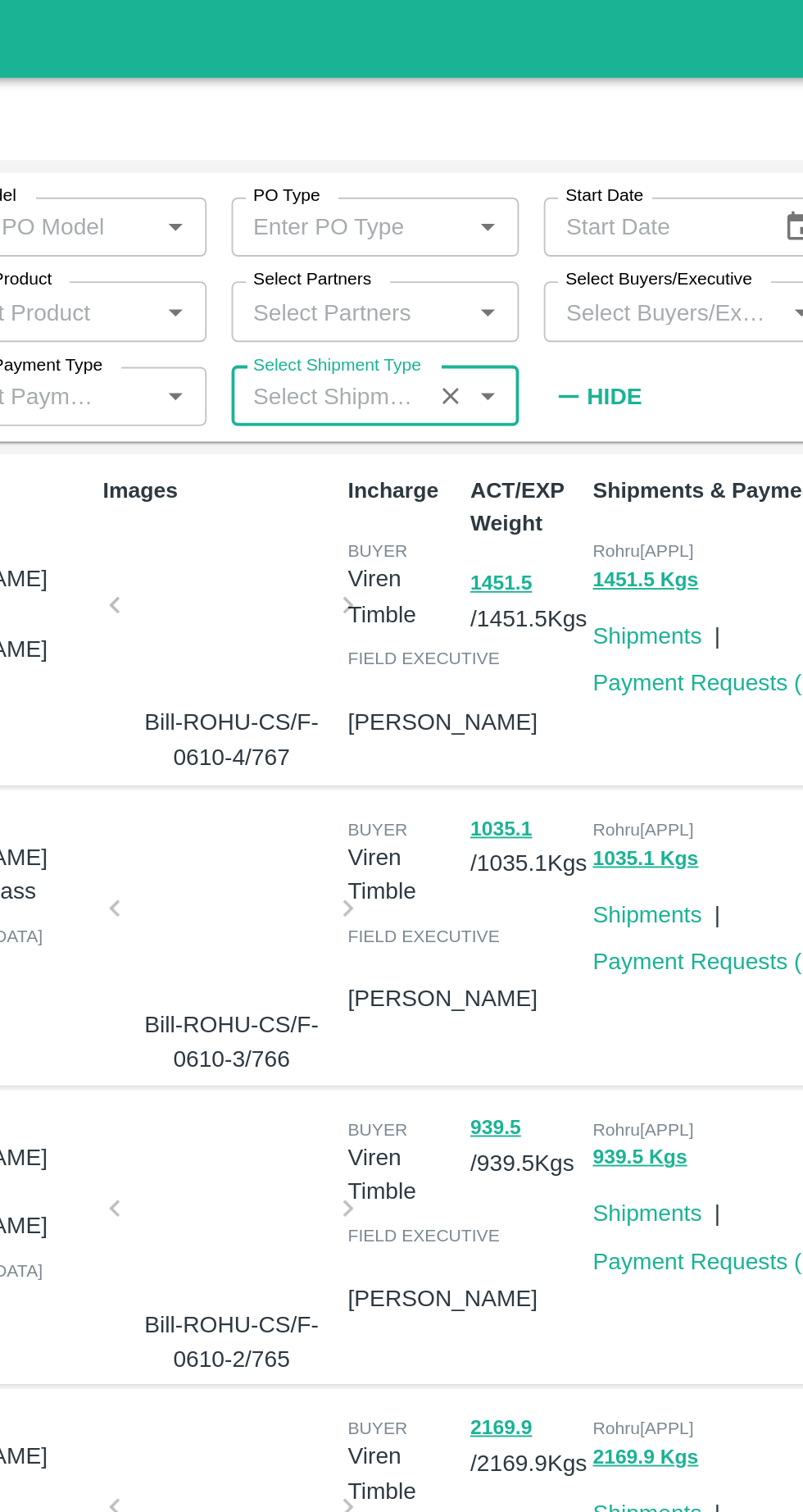
click at [403, 167] on input "Select Partners" at bounding box center [406, 164] width 115 height 21
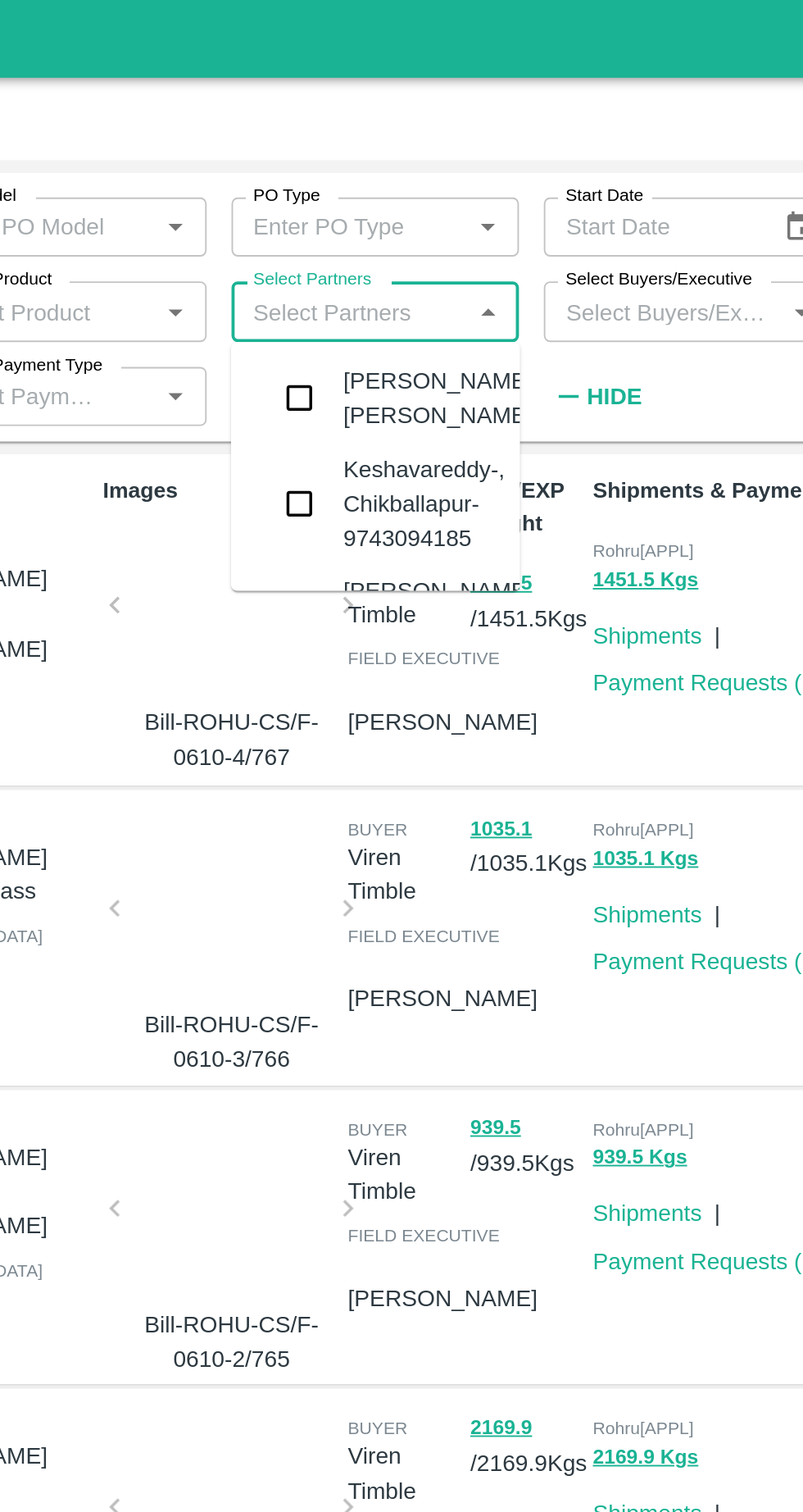
click at [455, 161] on input "Select Partners" at bounding box center [406, 164] width 115 height 21
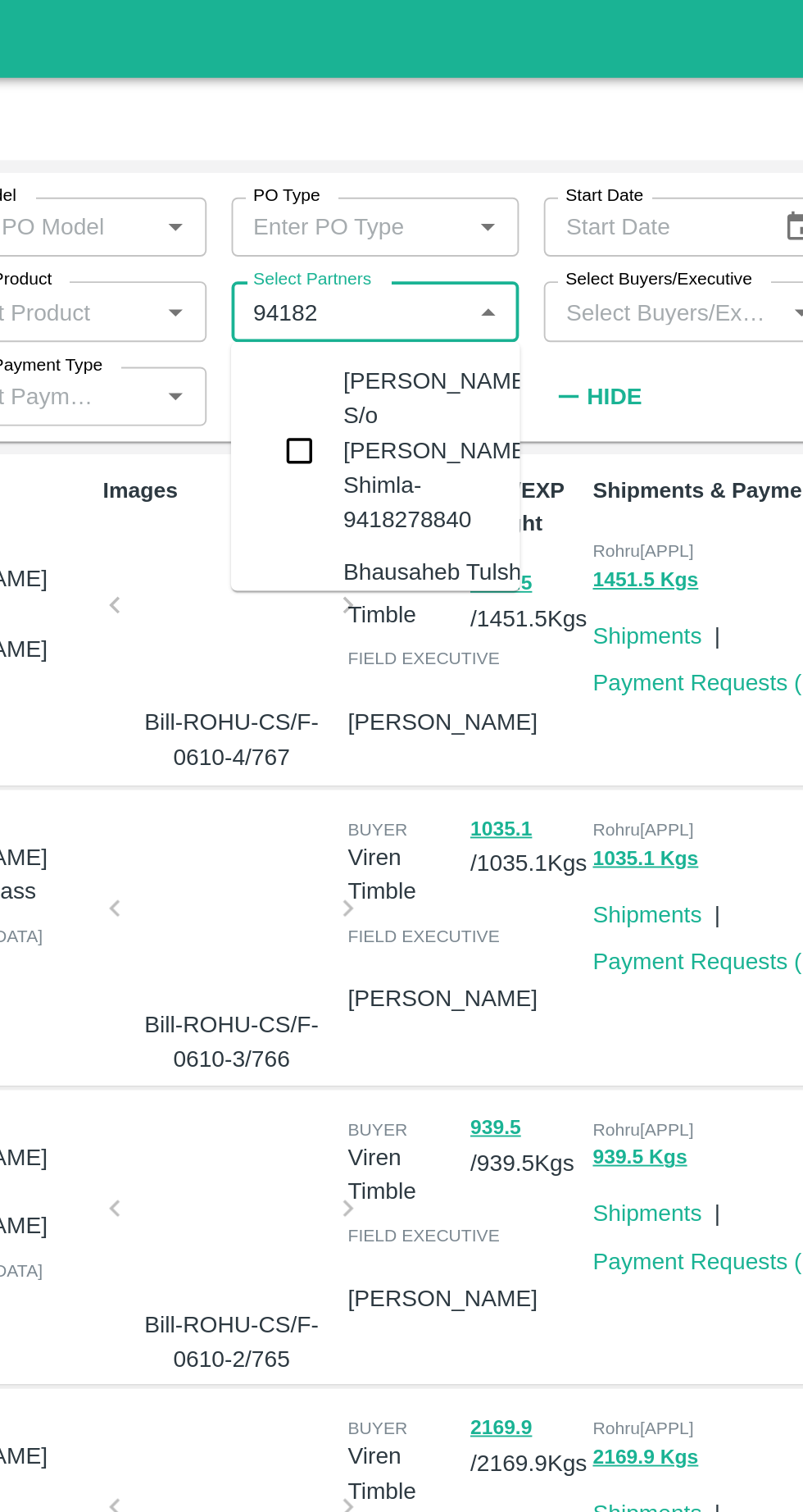
type input "94182"
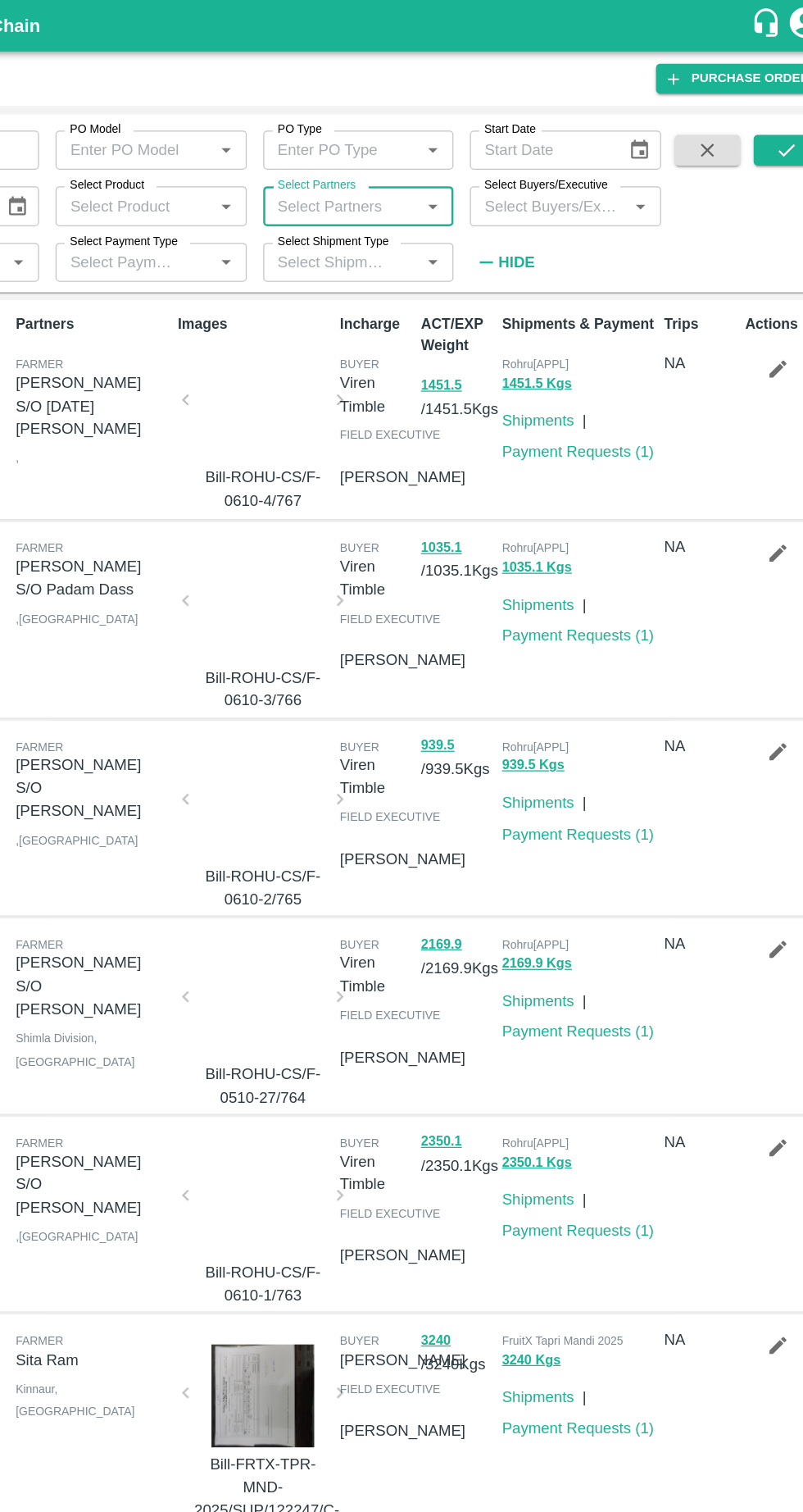
click at [413, 163] on input "Select Partners" at bounding box center [406, 164] width 115 height 21
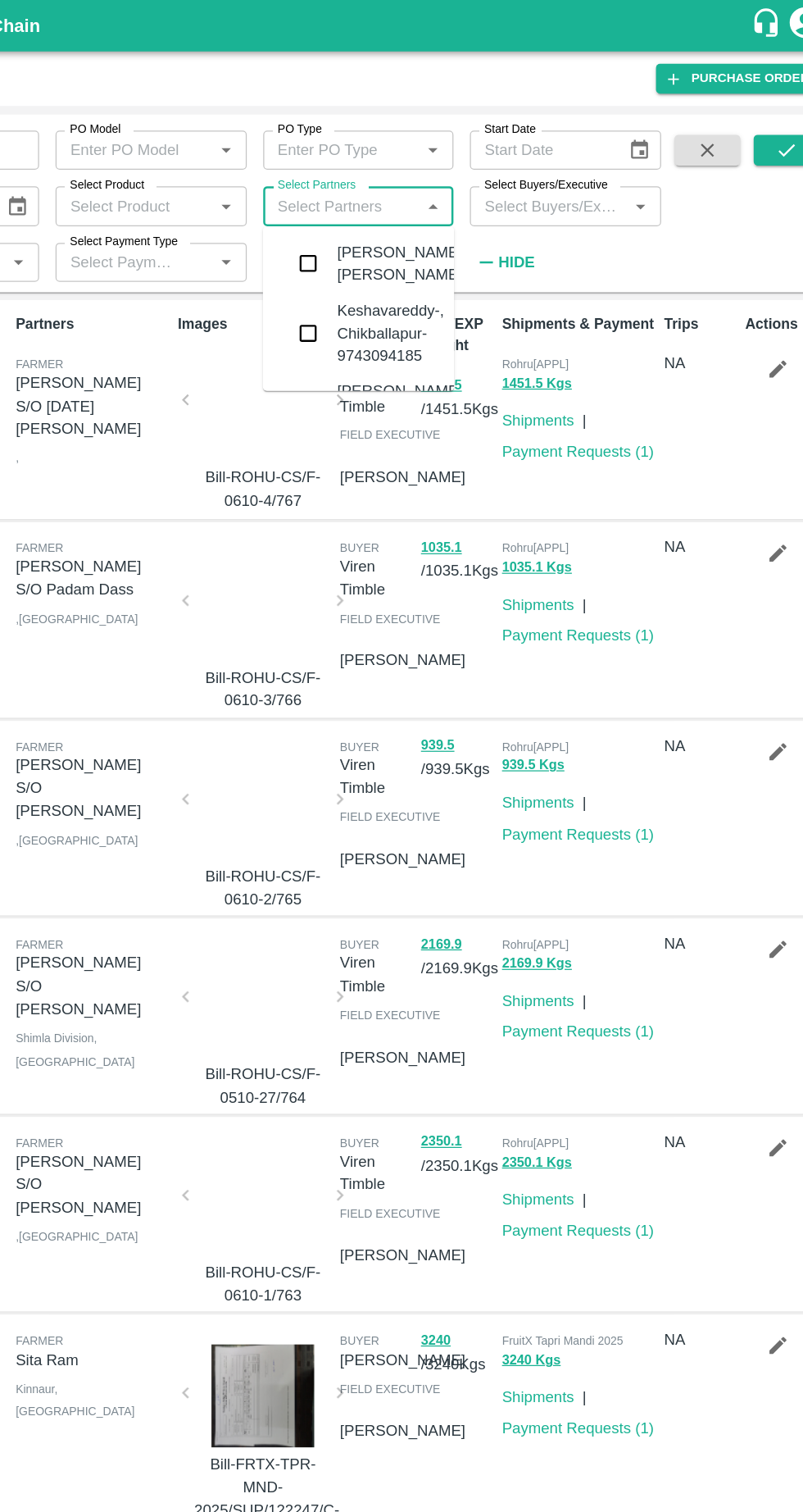
type input "9418244415"
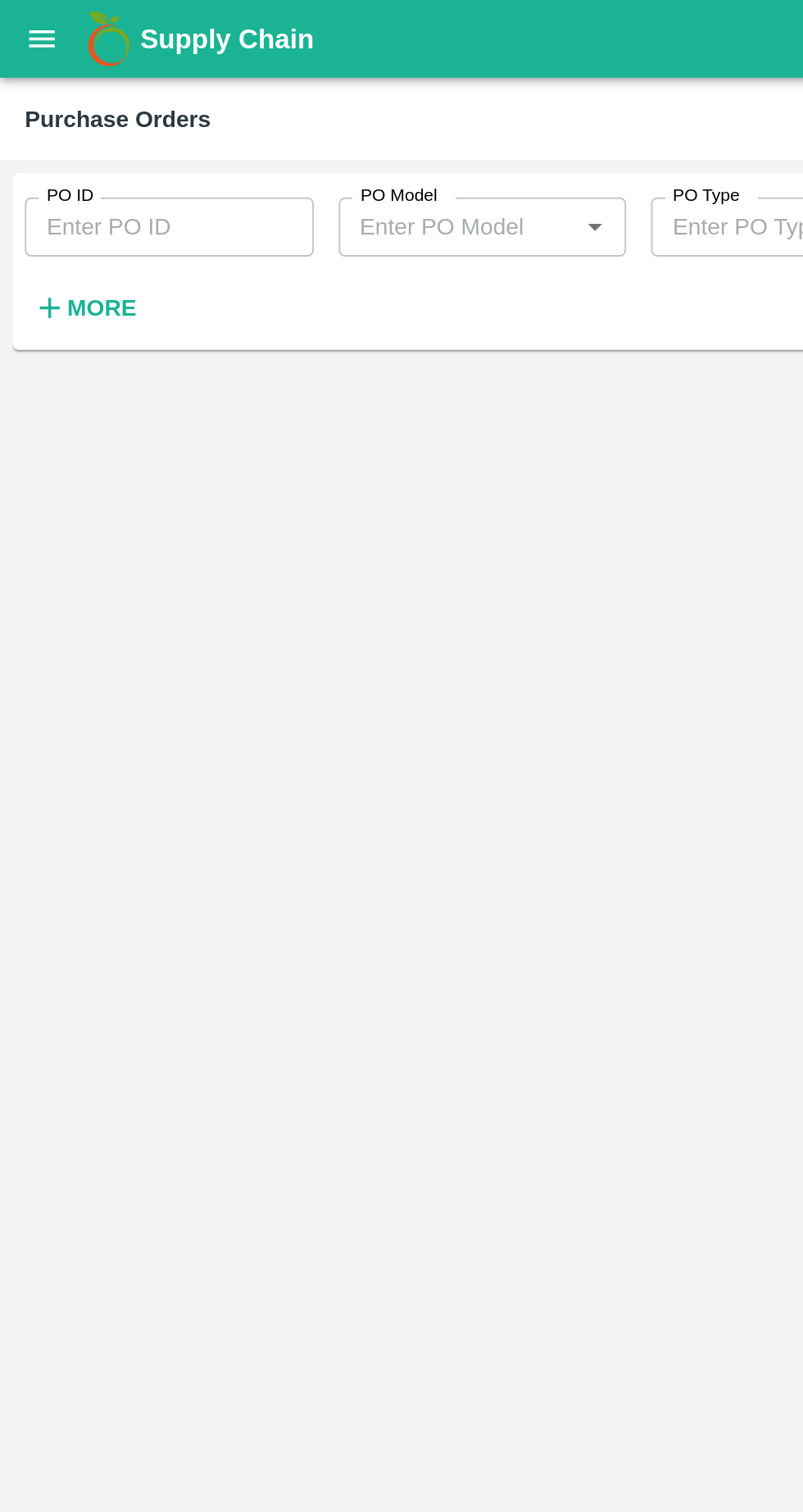
click at [39, 162] on strong "More" at bounding box center [53, 162] width 37 height 13
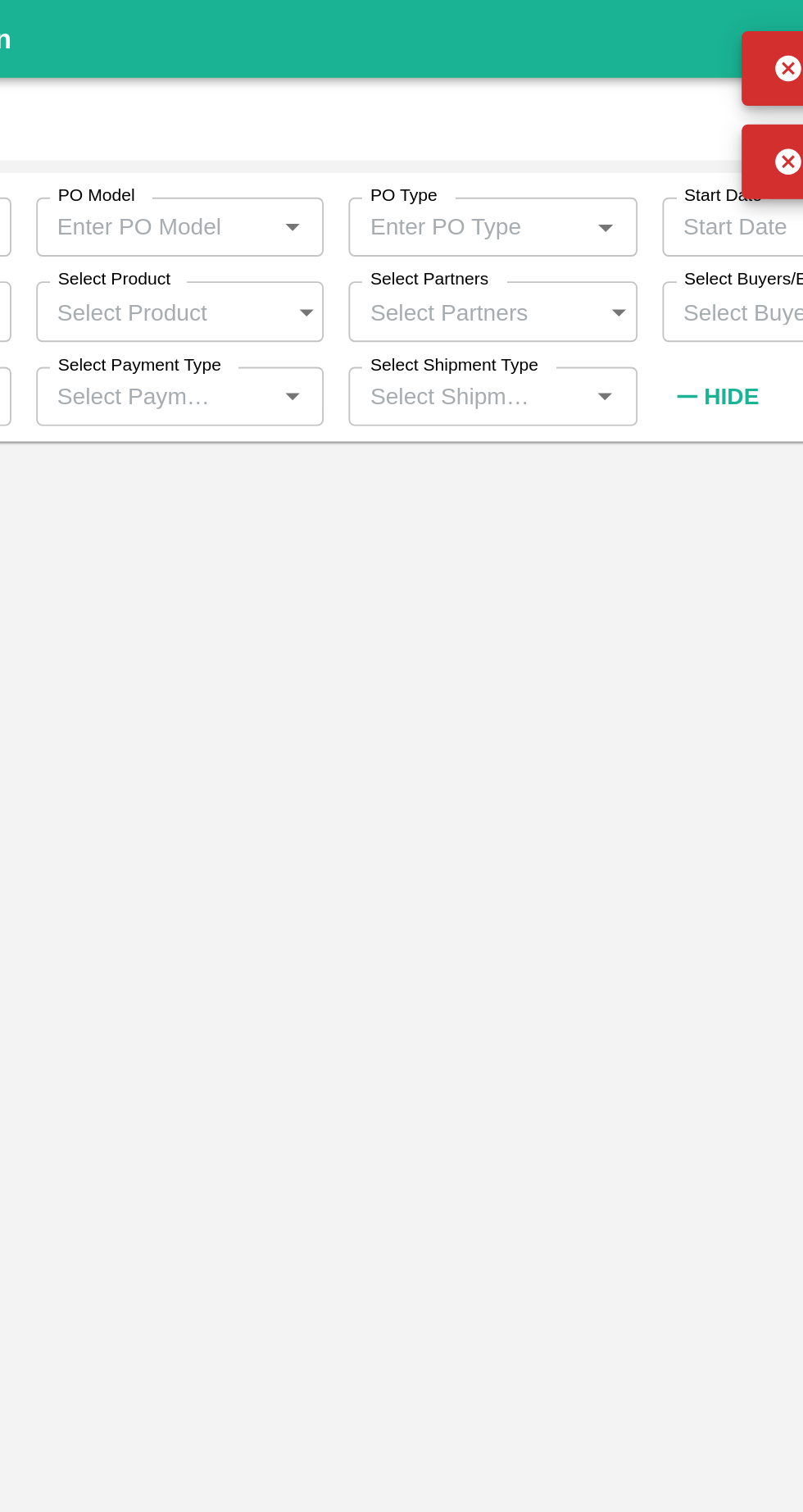
click at [460, 160] on input "Select Partners" at bounding box center [403, 164] width 120 height 31
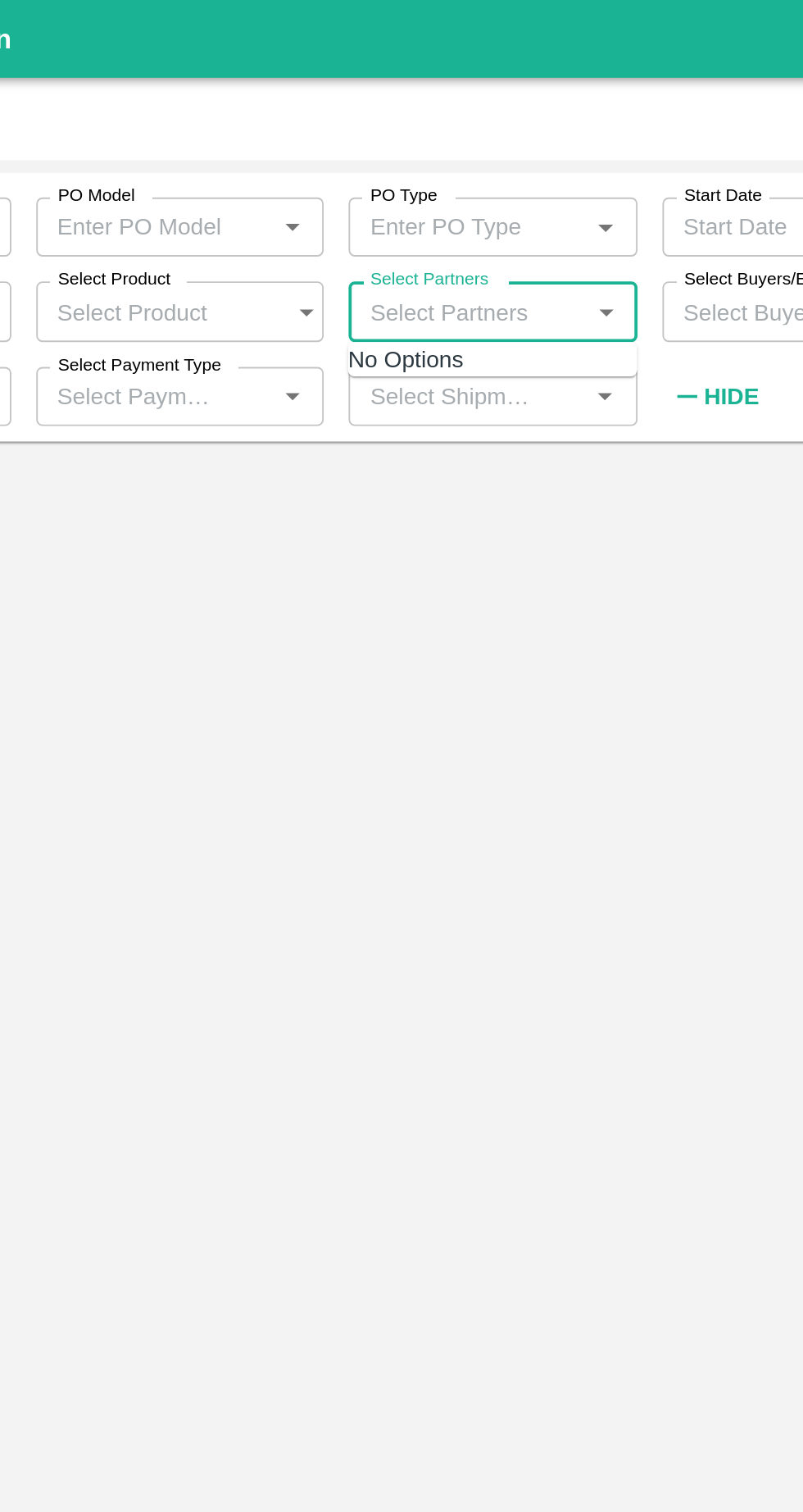
paste input "9418244415"
type input "9418244415"
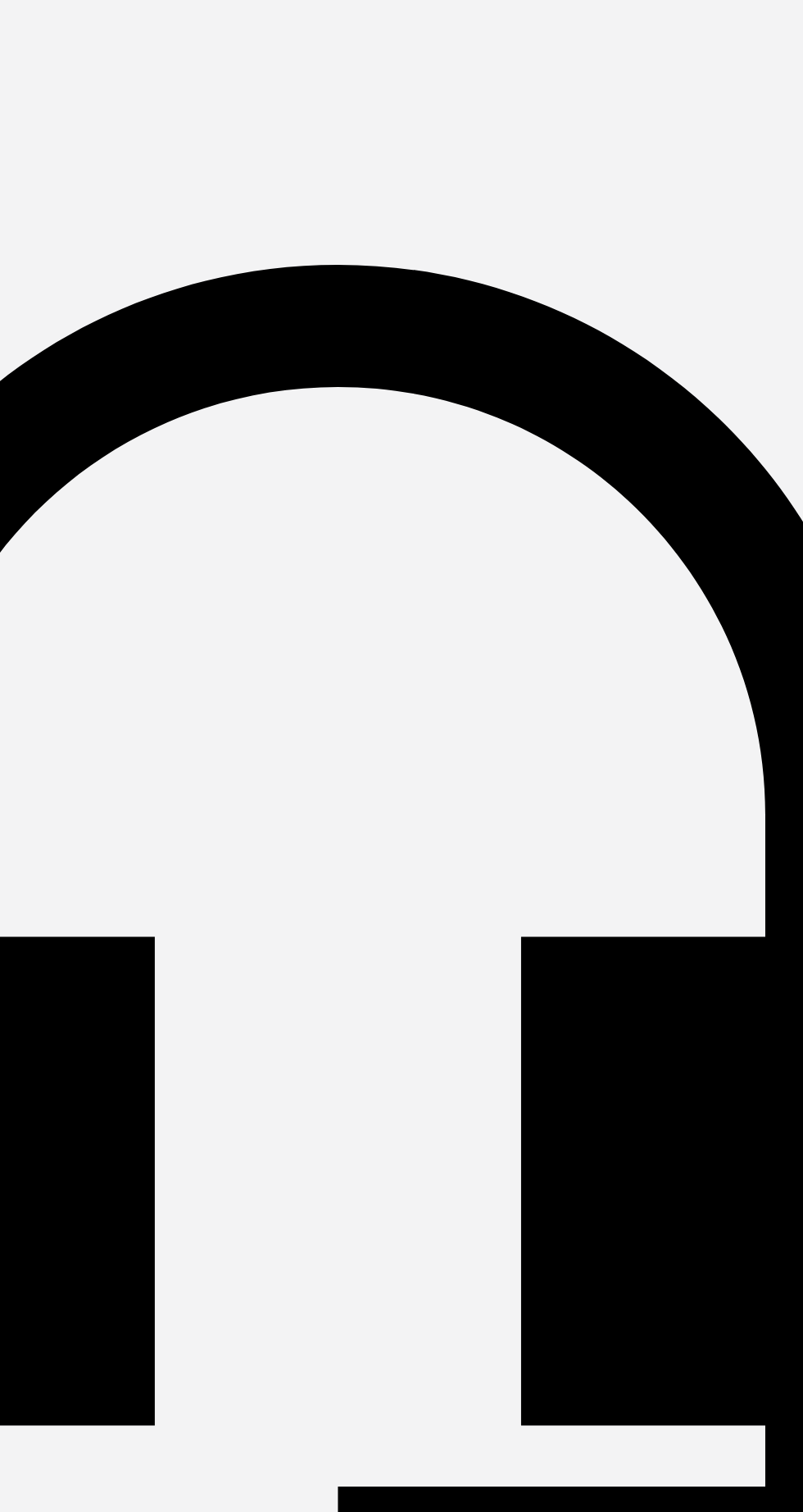
paste input "9418244415"
type input "9418244415"
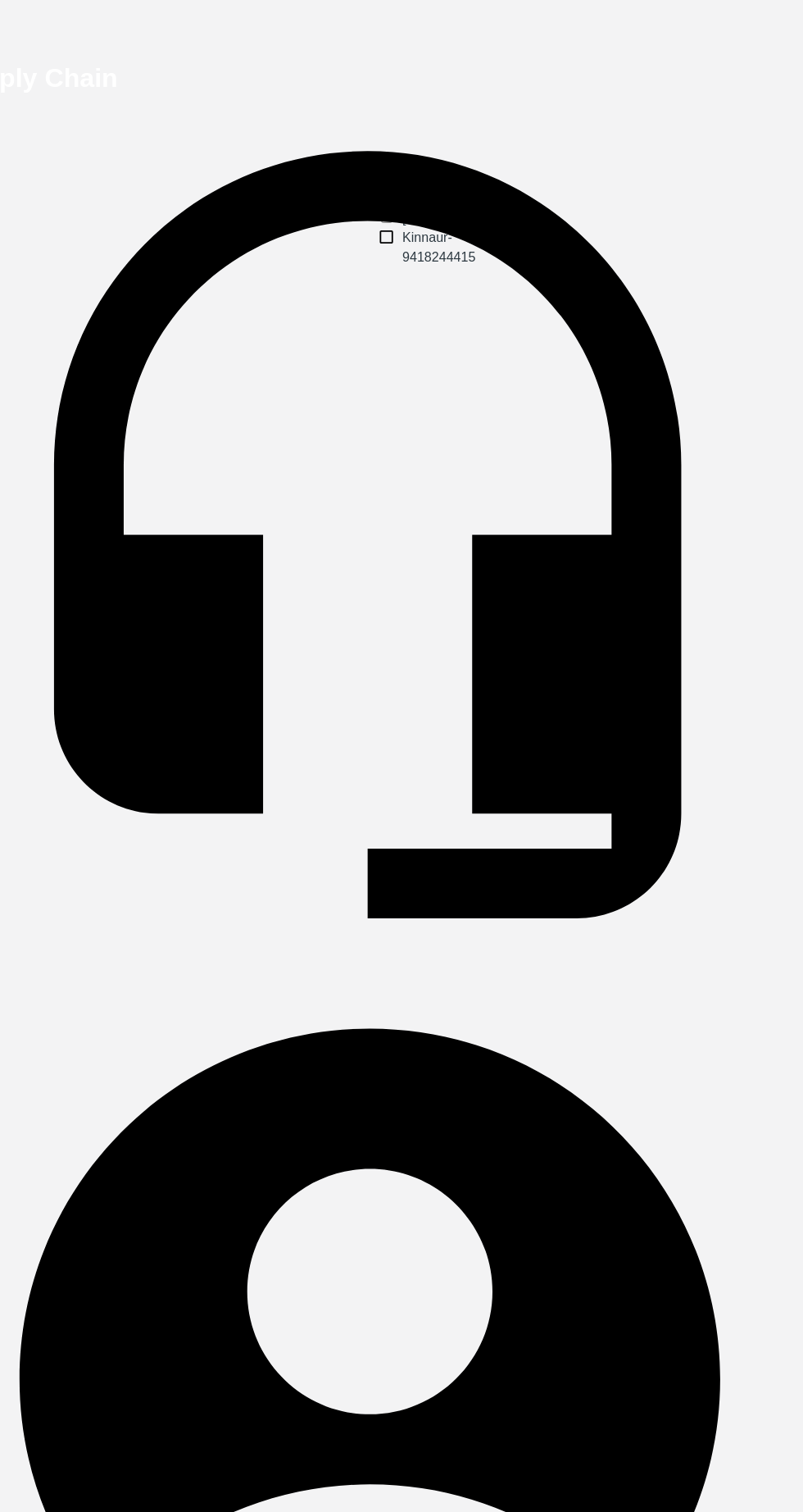
click at [412, 206] on input "checkbox" at bounding box center [417, 200] width 10 height 10
